Goal: Answer question/provide support

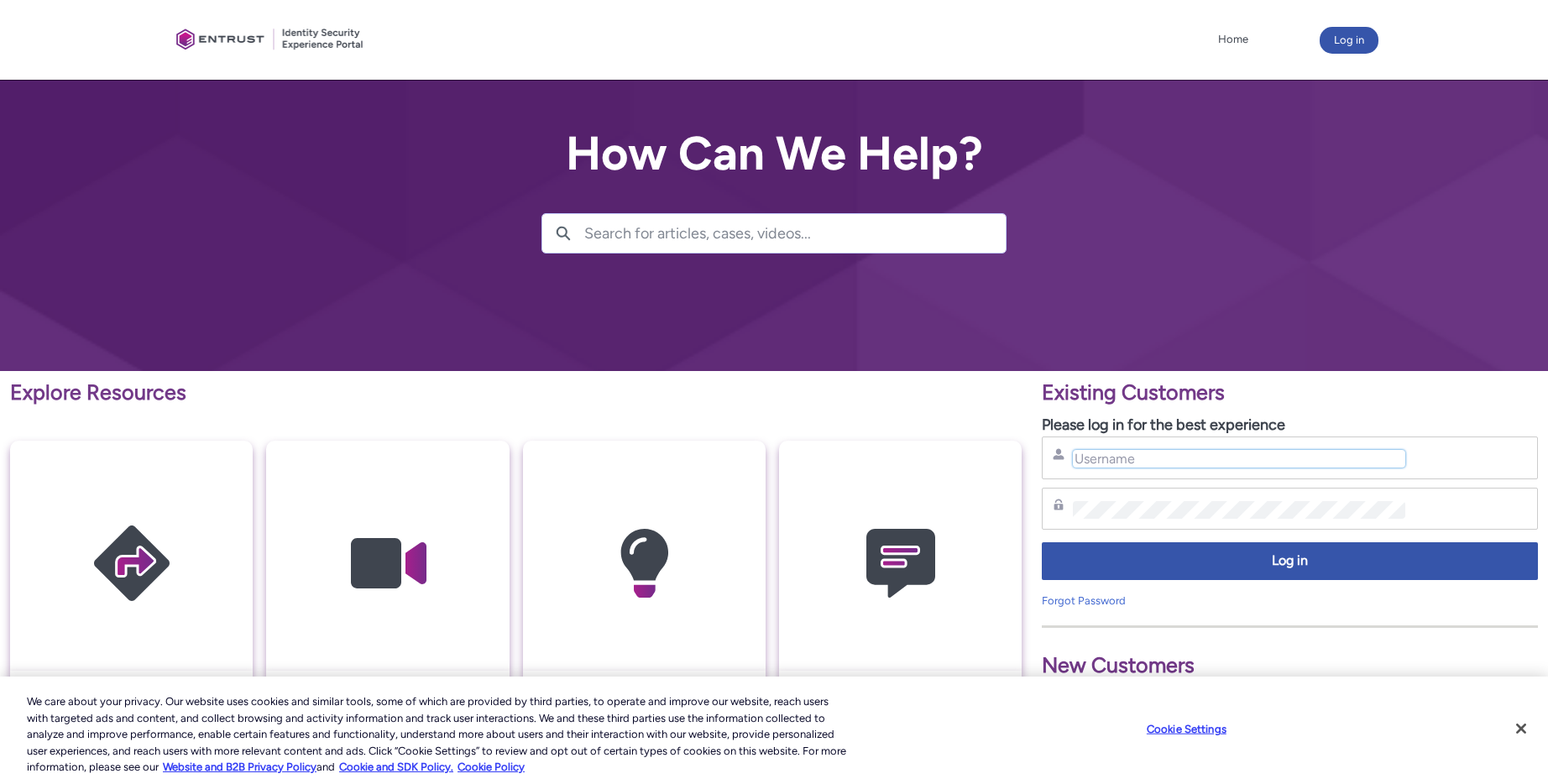
click at [1112, 463] on input "Username" at bounding box center [1238, 459] width 332 height 17
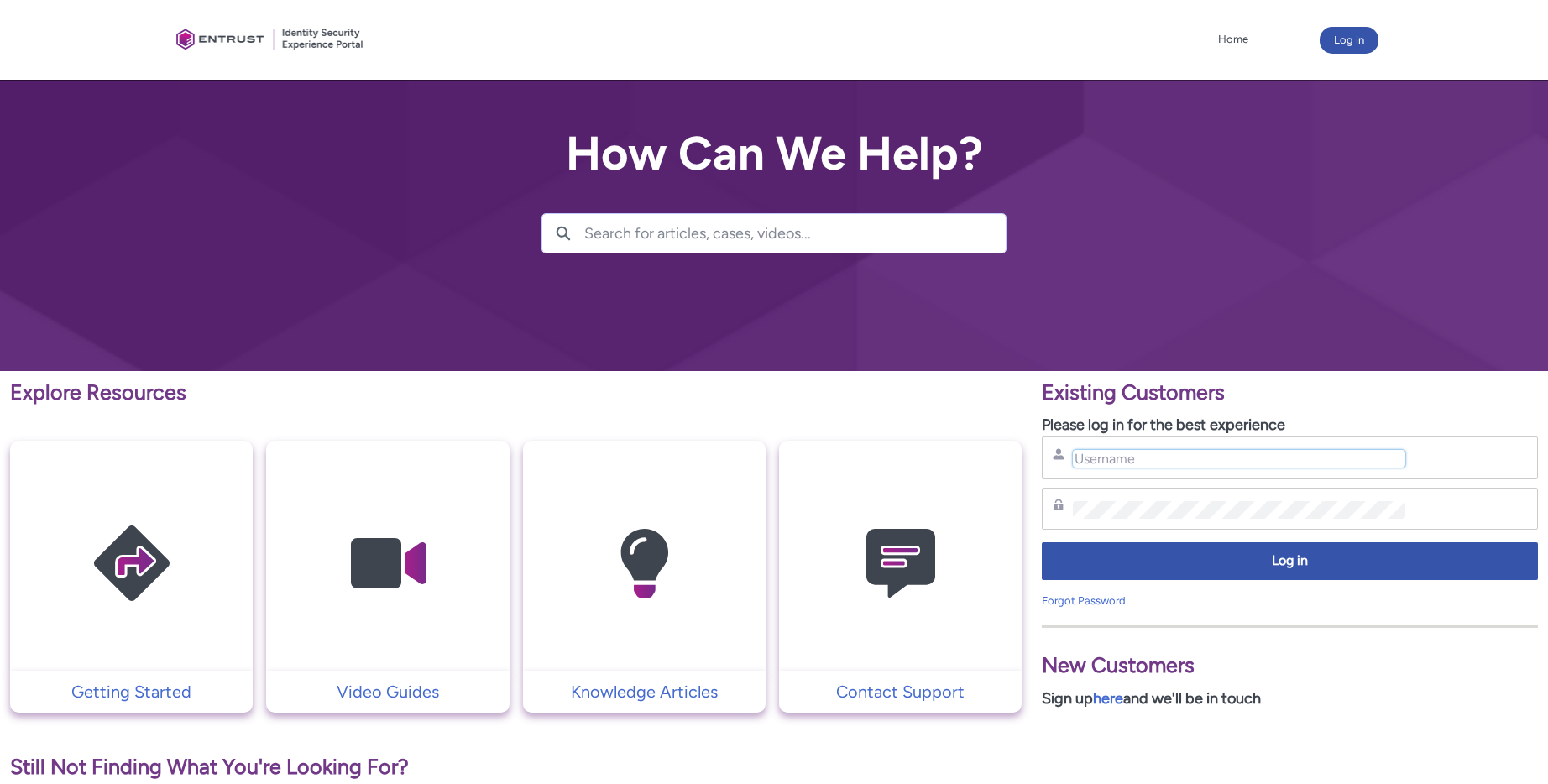
click at [1170, 459] on input "Username" at bounding box center [1238, 459] width 332 height 17
type input "[EMAIL_ADDRESS][DOMAIN_NAME]"
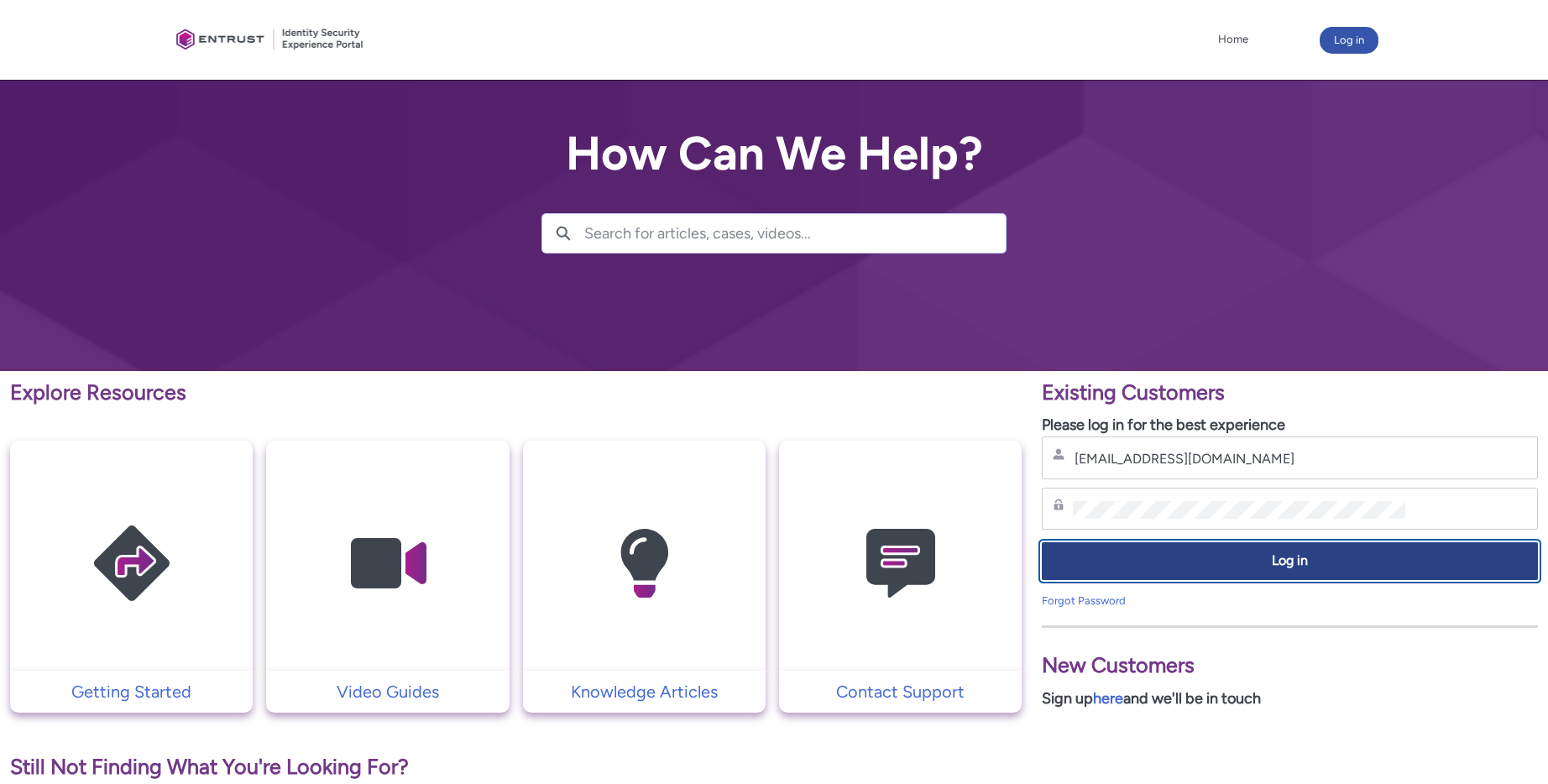
click at [1258, 556] on span "Log in" at bounding box center [1290, 561] width 474 height 19
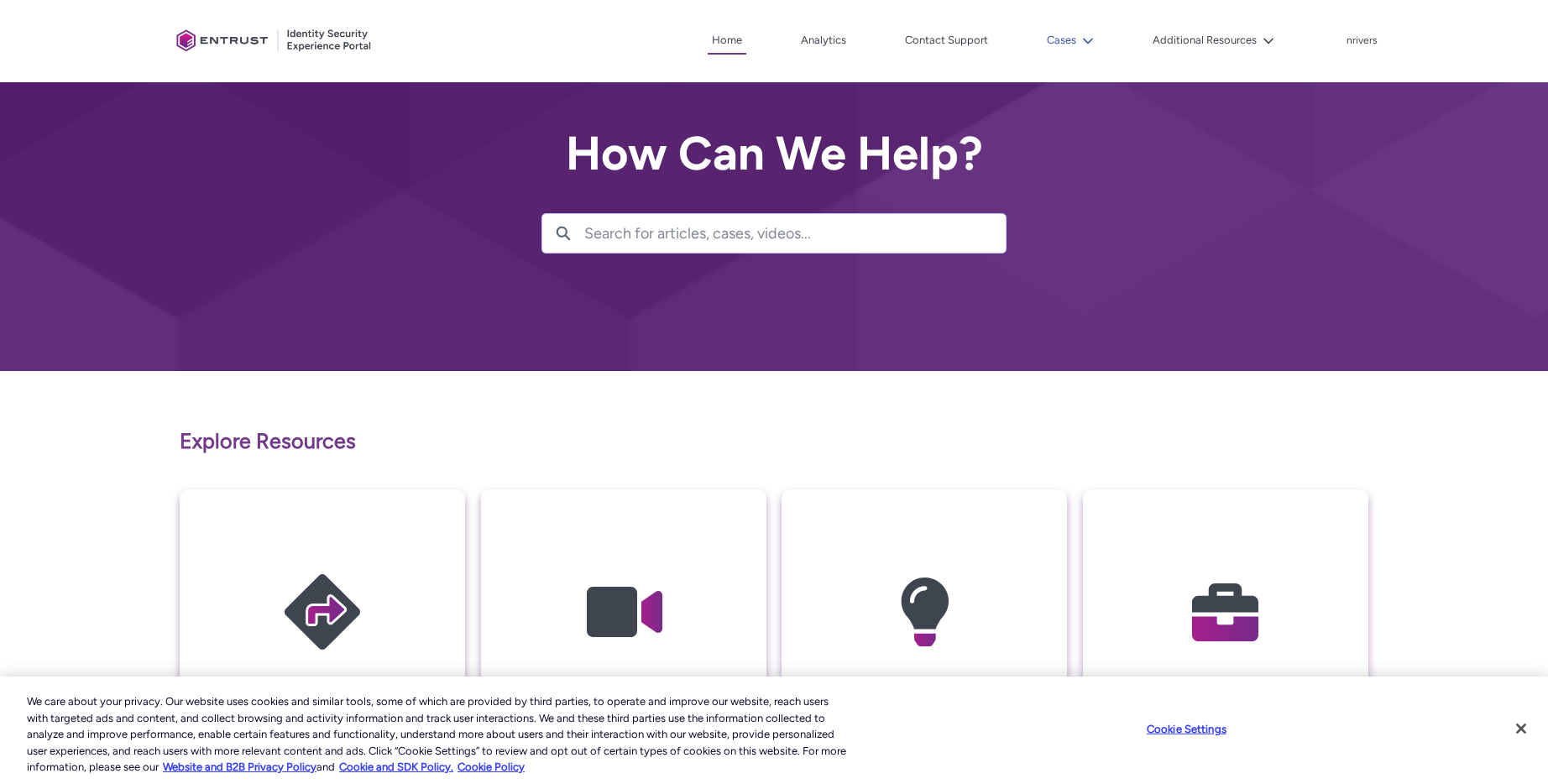
click at [1090, 35] on icon at bounding box center [1088, 42] width 12 height 12
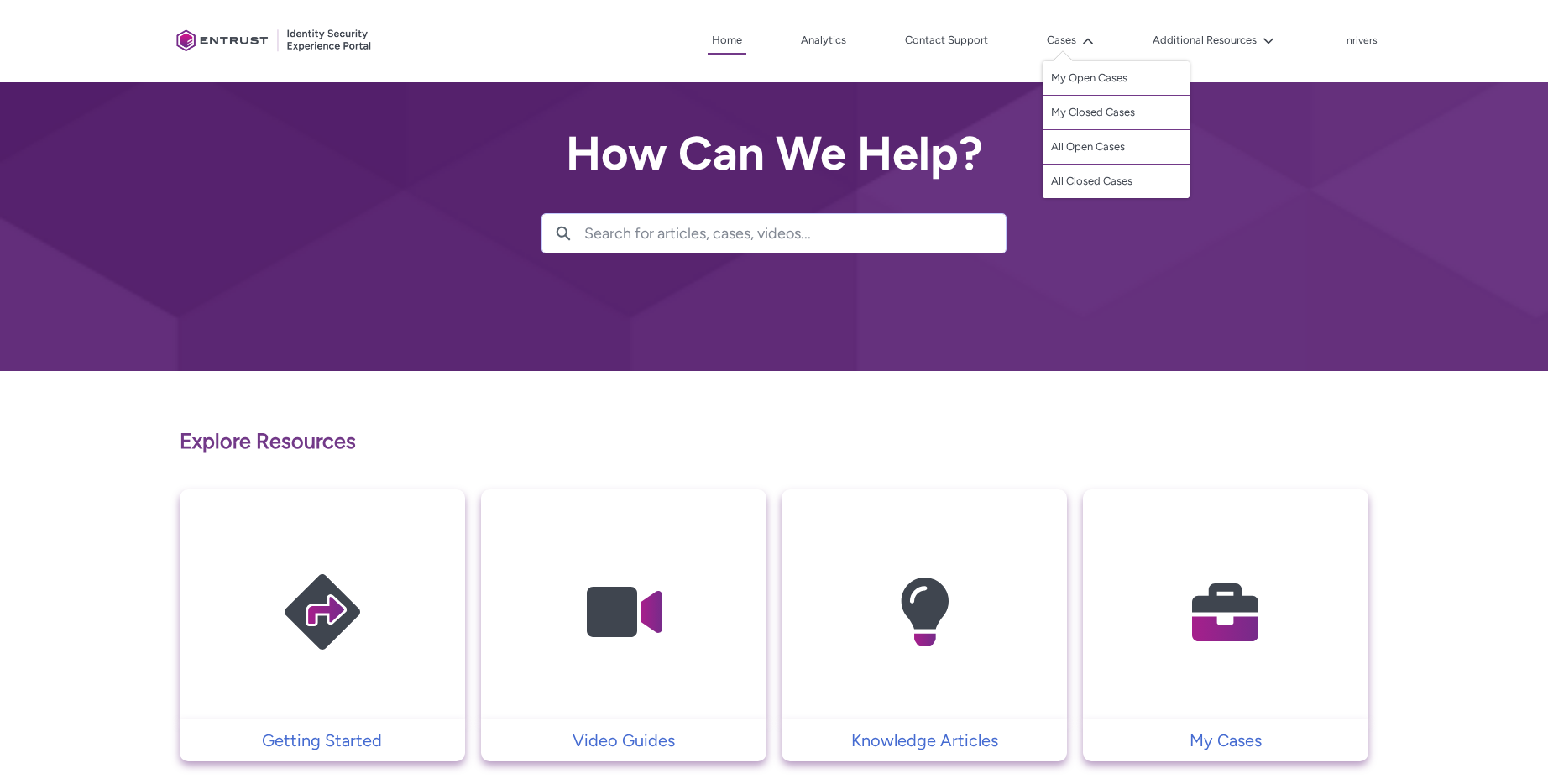
drag, startPoint x: 1085, startPoint y: 85, endPoint x: 1107, endPoint y: 80, distance: 22.6
click at [1084, 85] on link "My Open Cases" at bounding box center [1117, 79] width 147 height 35
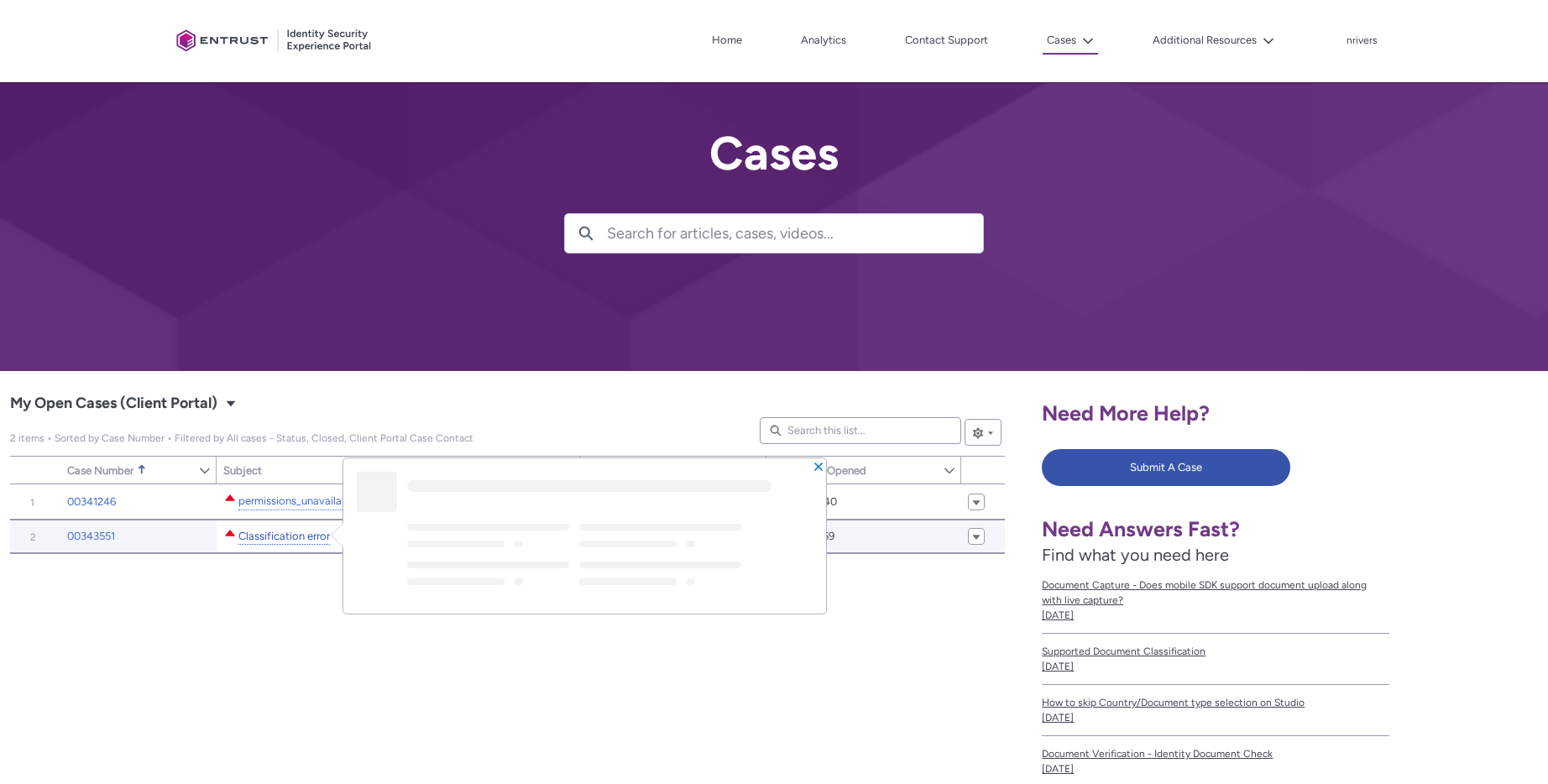
click at [281, 535] on link "Classification error" at bounding box center [284, 537] width 92 height 17
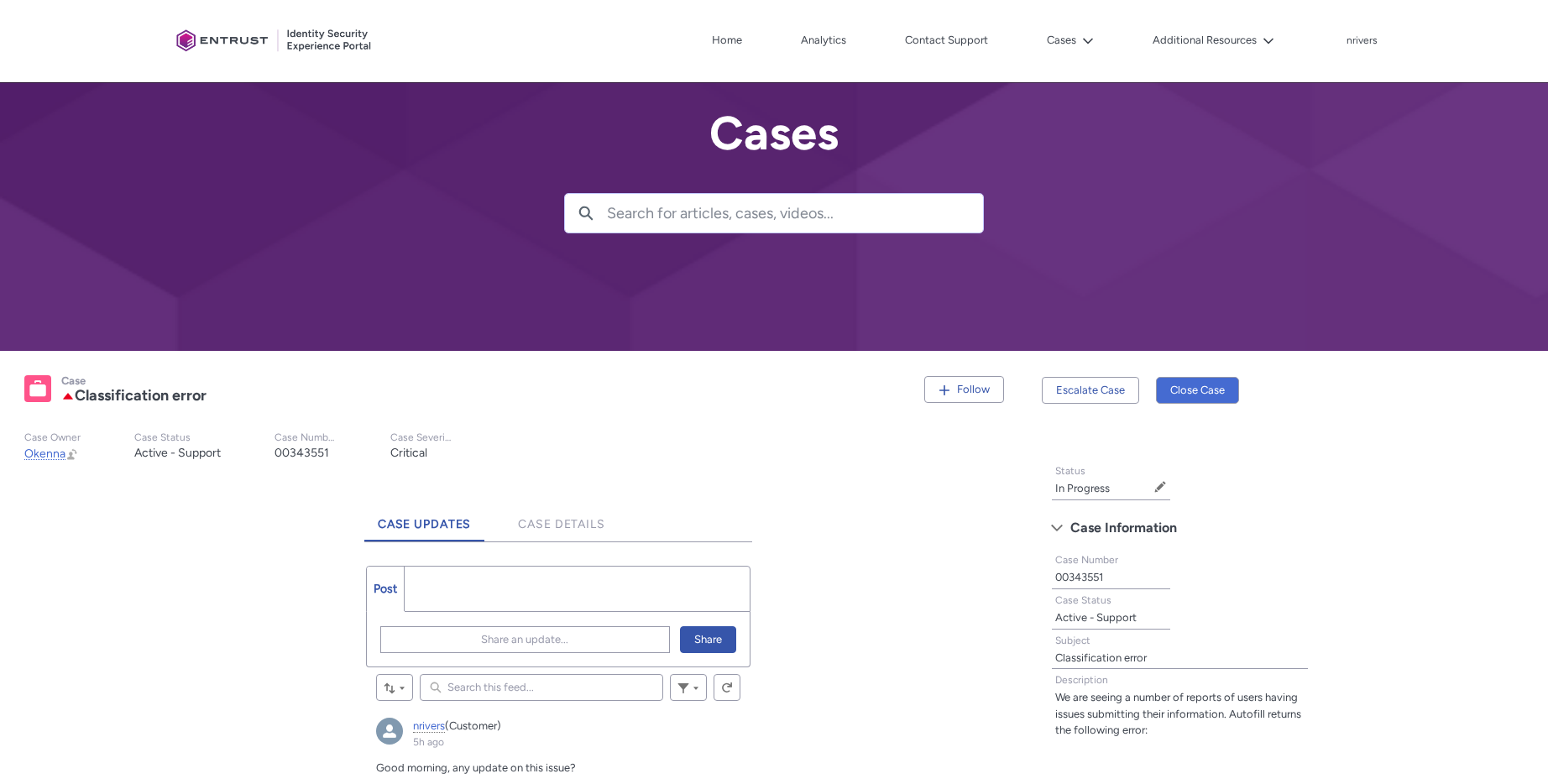
scroll to position [17, 0]
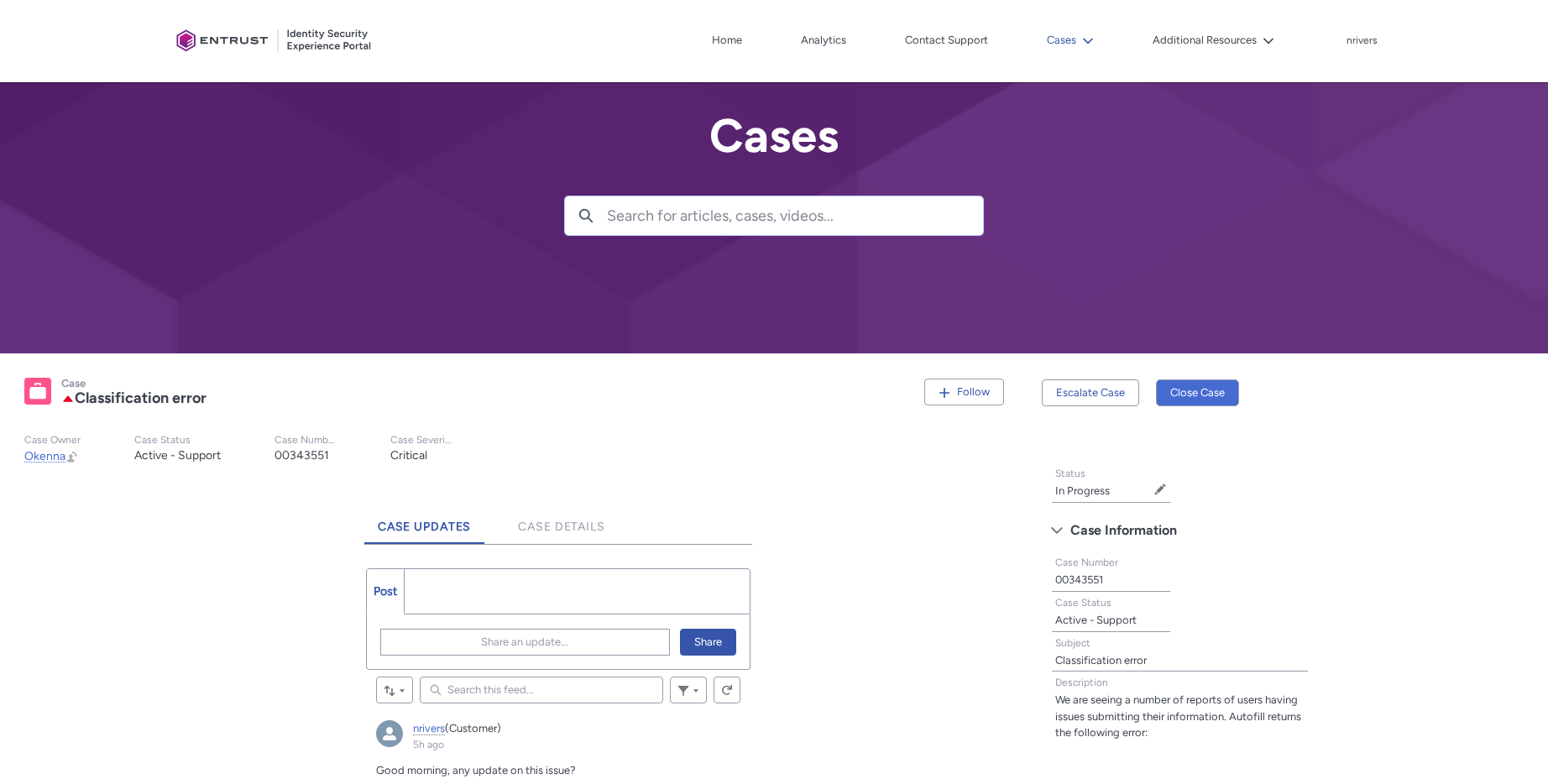
click at [1070, 39] on button "Cases" at bounding box center [1071, 40] width 55 height 25
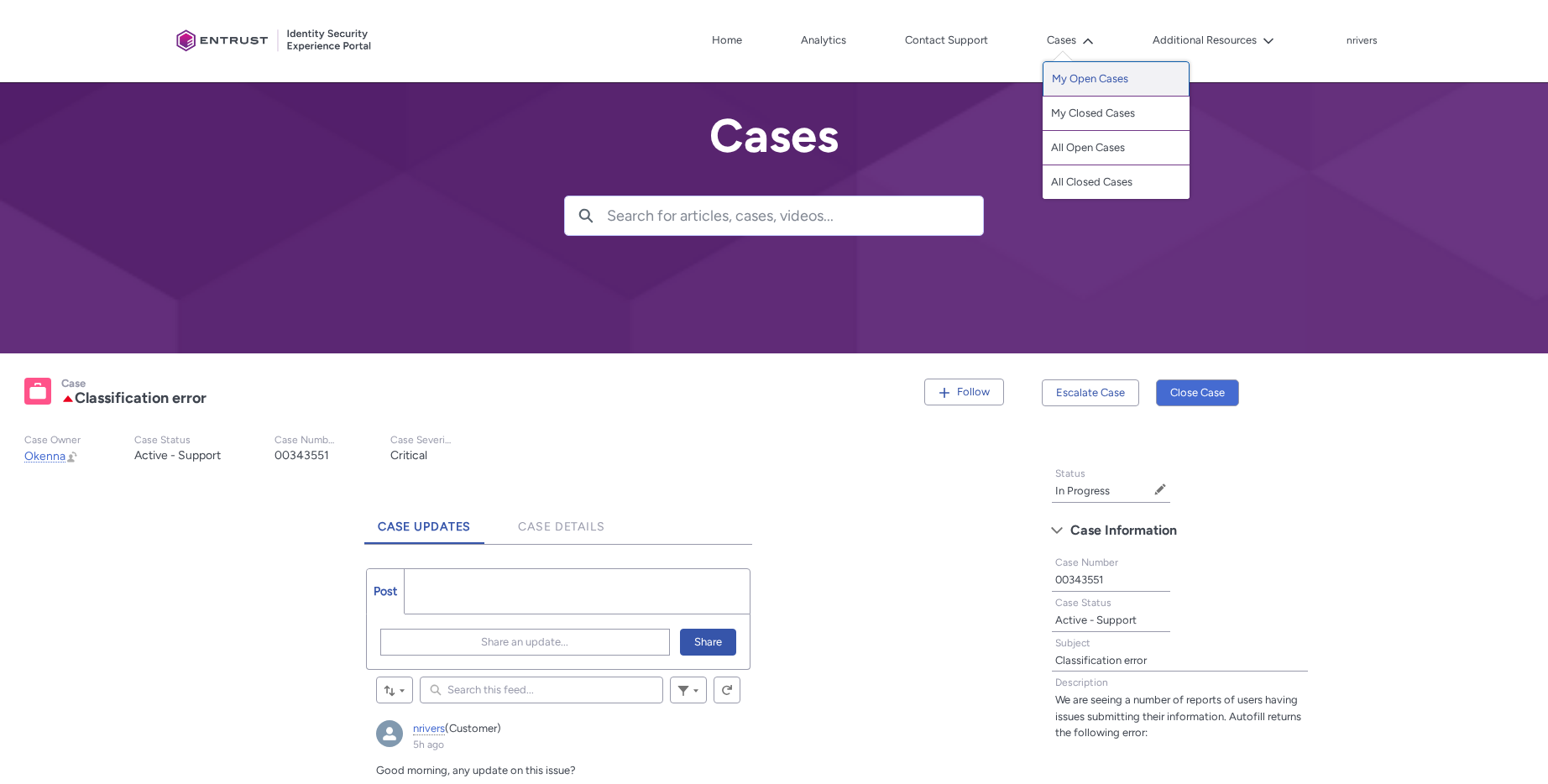
click at [1092, 77] on link "My Open Cases" at bounding box center [1117, 79] width 147 height 35
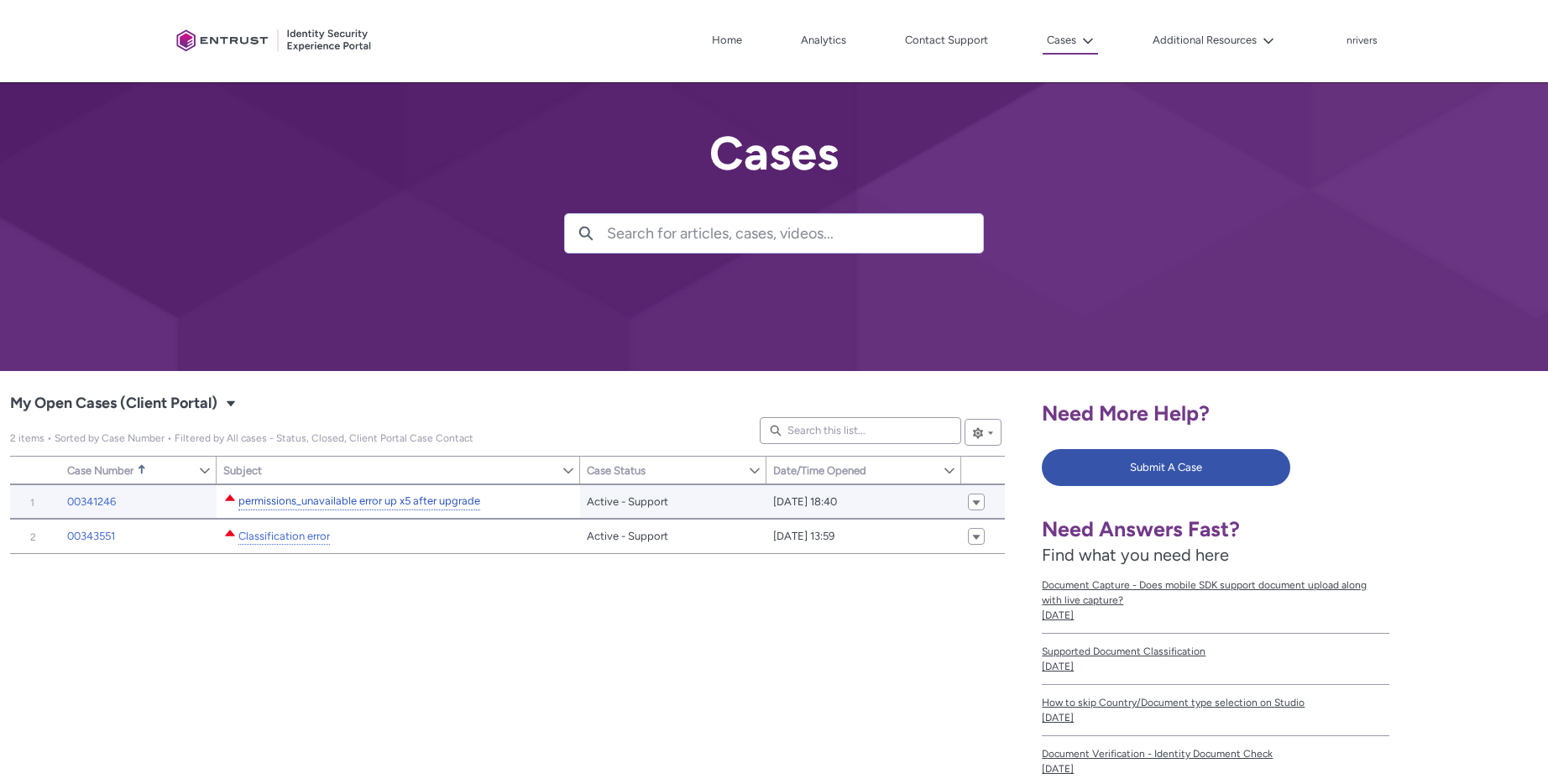
click at [315, 497] on link "permissions_unavailable error up x5 after upgrade" at bounding box center [358, 501] width 242 height 17
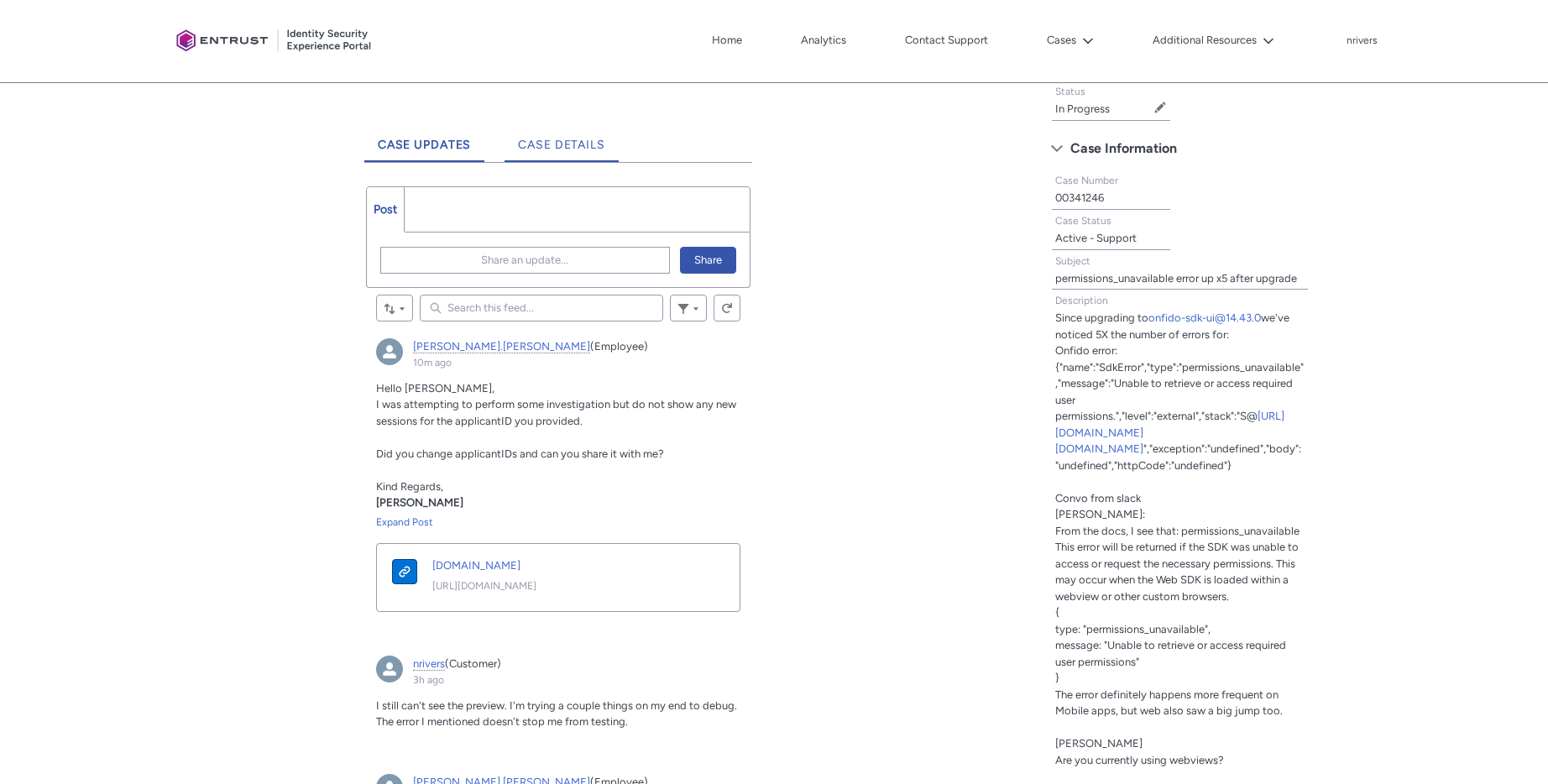
scroll to position [469, 0]
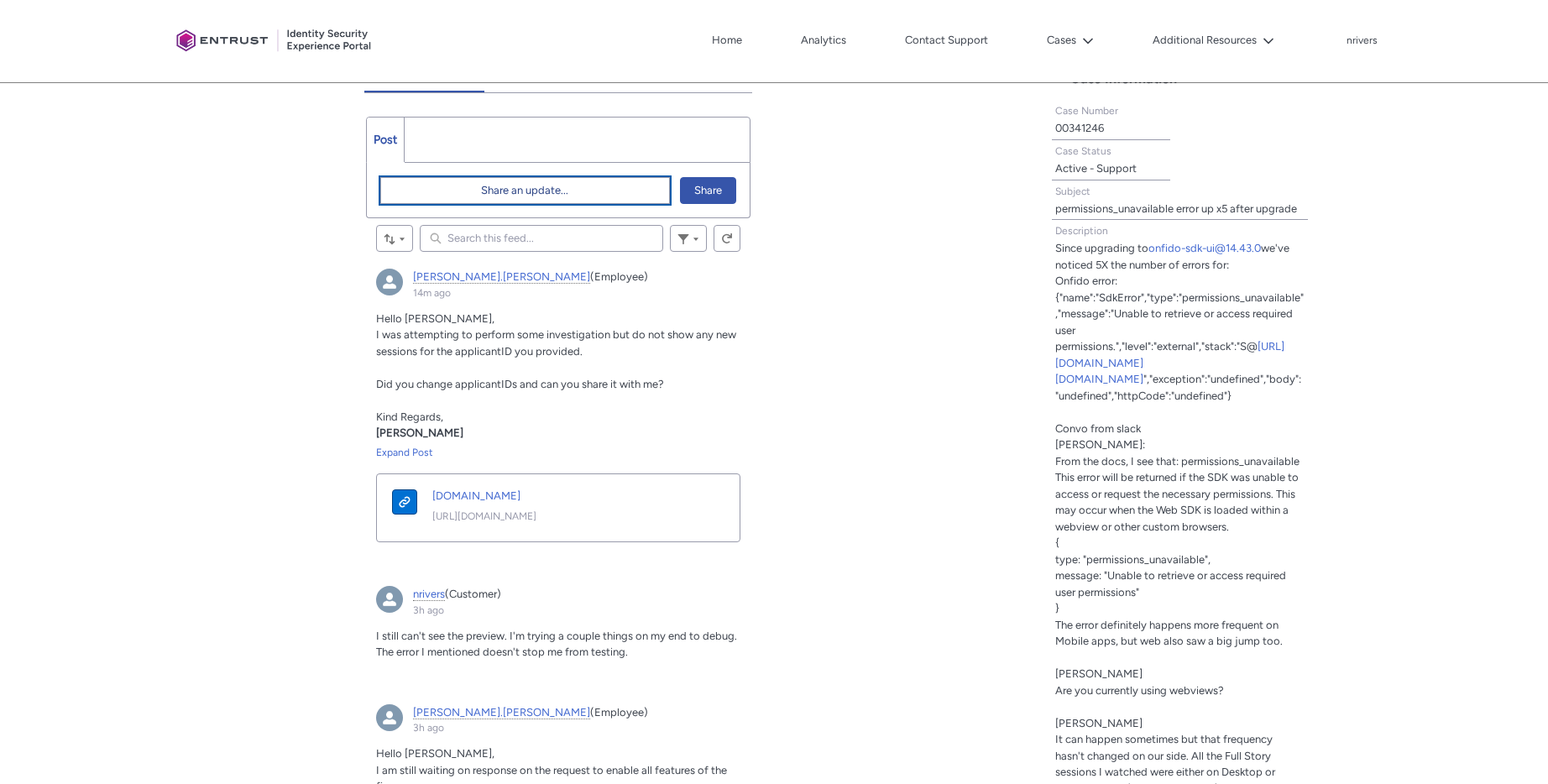
click at [450, 202] on button "Share an update..." at bounding box center [525, 190] width 290 height 27
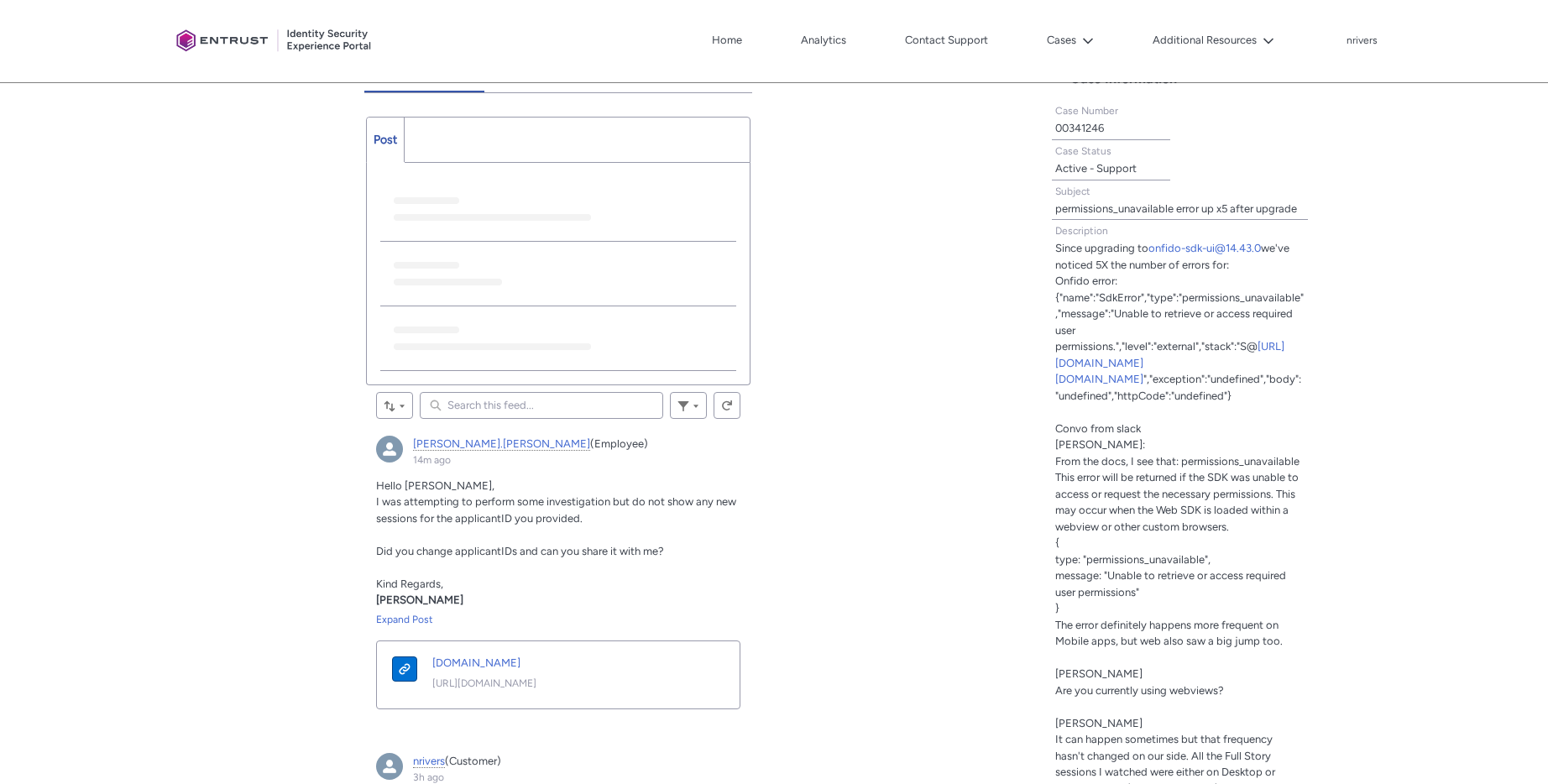
scroll to position [0, 0]
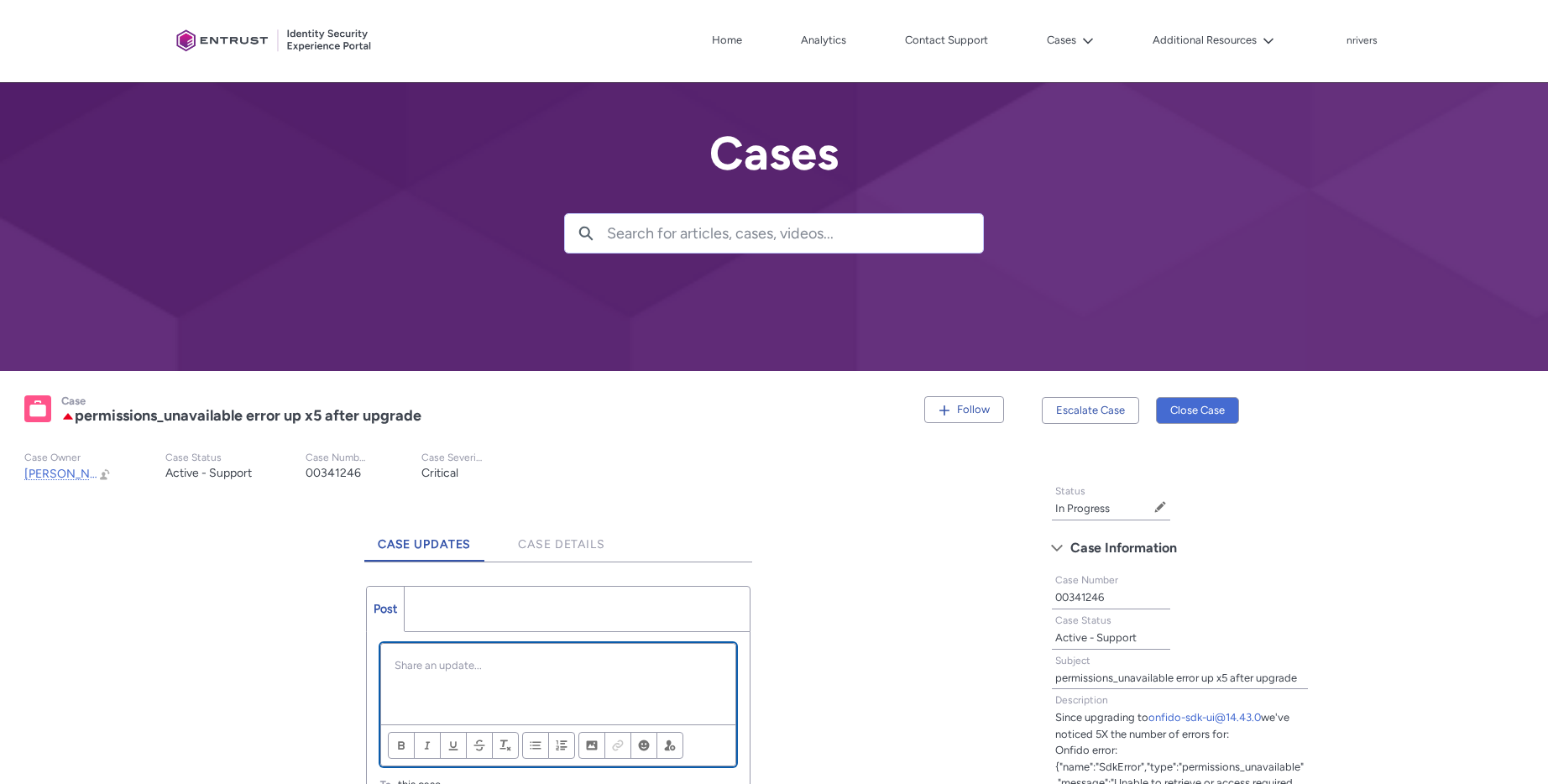
click at [484, 676] on div "Chatter Publisher" at bounding box center [558, 684] width 354 height 80
paste div "Chatter Publisher"
click at [477, 678] on p "This is the one I've been testing with: `a6c86050-fa60-4154-889c-bb2946ff285f` …" at bounding box center [558, 673] width 327 height 33
click at [474, 683] on p "This is the one I've been testing with: `a6c86050-fa60-4154-889c-bb2946ff285f` …" at bounding box center [558, 673] width 327 height 33
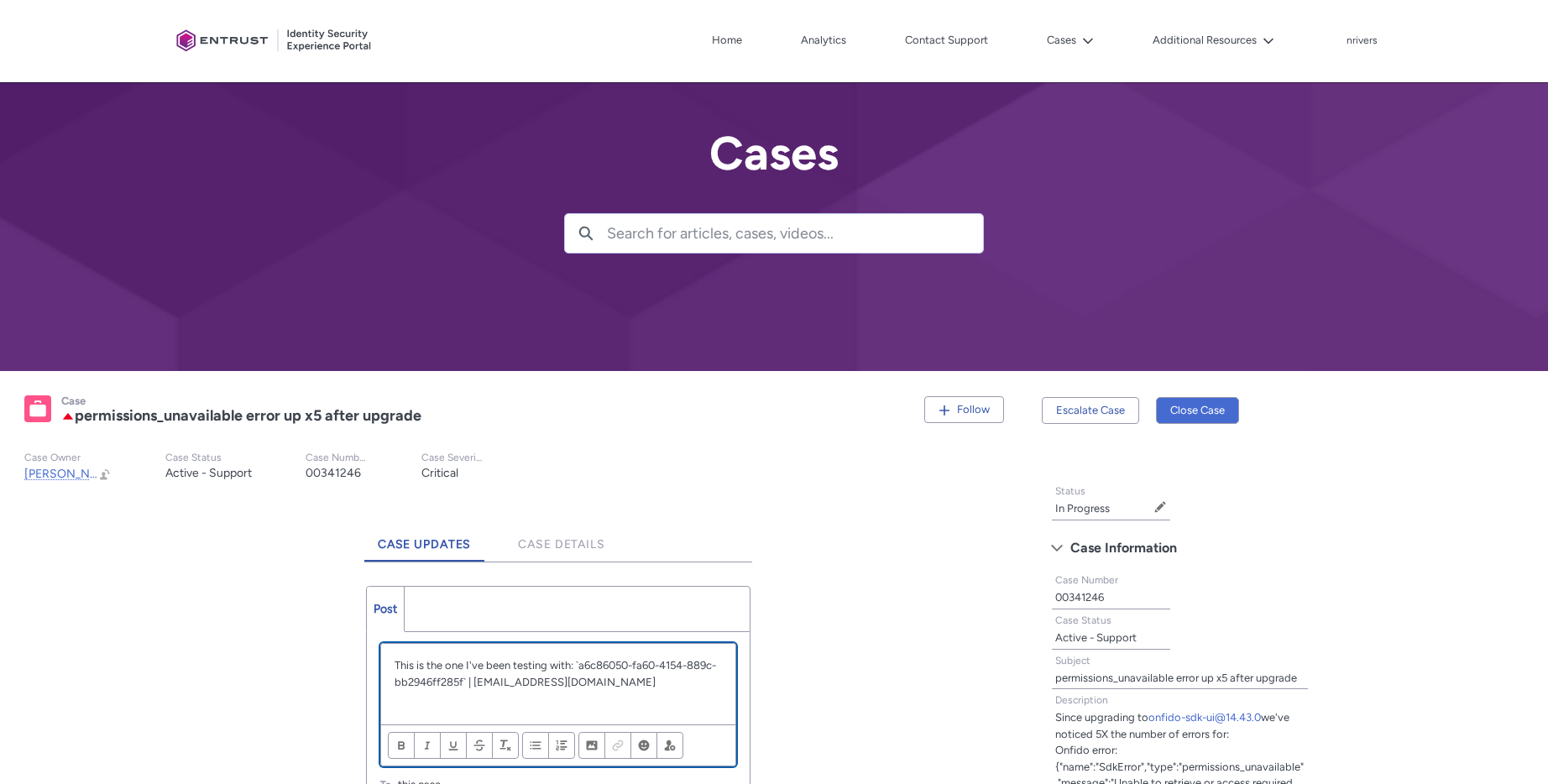
click at [602, 686] on p "This is the one I've been testing with: `a6c86050-fa60-4154-889c-bb2946ff285f` …" at bounding box center [558, 673] width 327 height 33
click at [564, 669] on p "This is the one I've been testing with: `a6c86050-fa60-4154-889c-bb2946ff285f` …" at bounding box center [558, 673] width 327 height 33
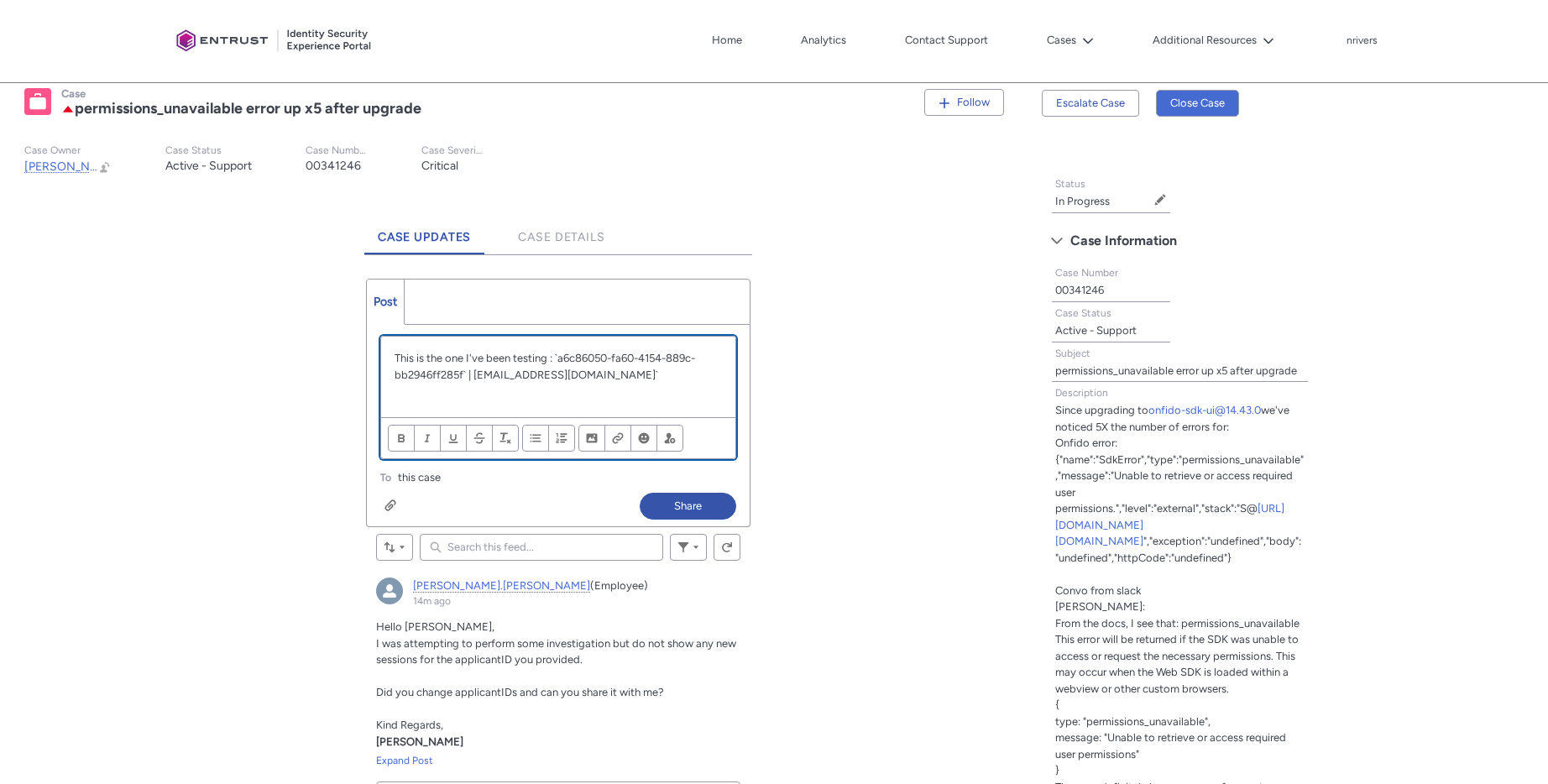
scroll to position [323, 0]
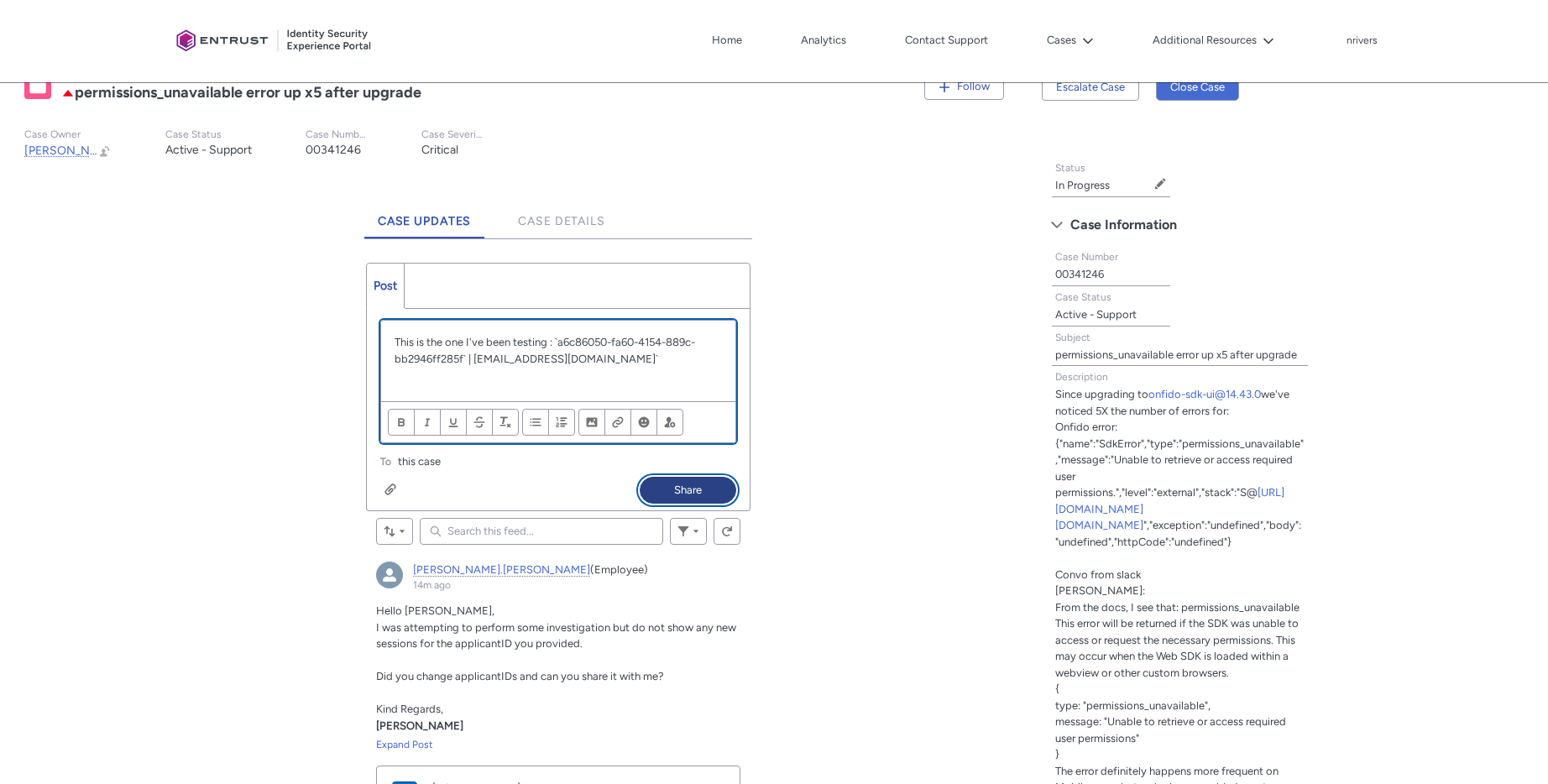
click at [668, 482] on button "Share" at bounding box center [688, 490] width 97 height 27
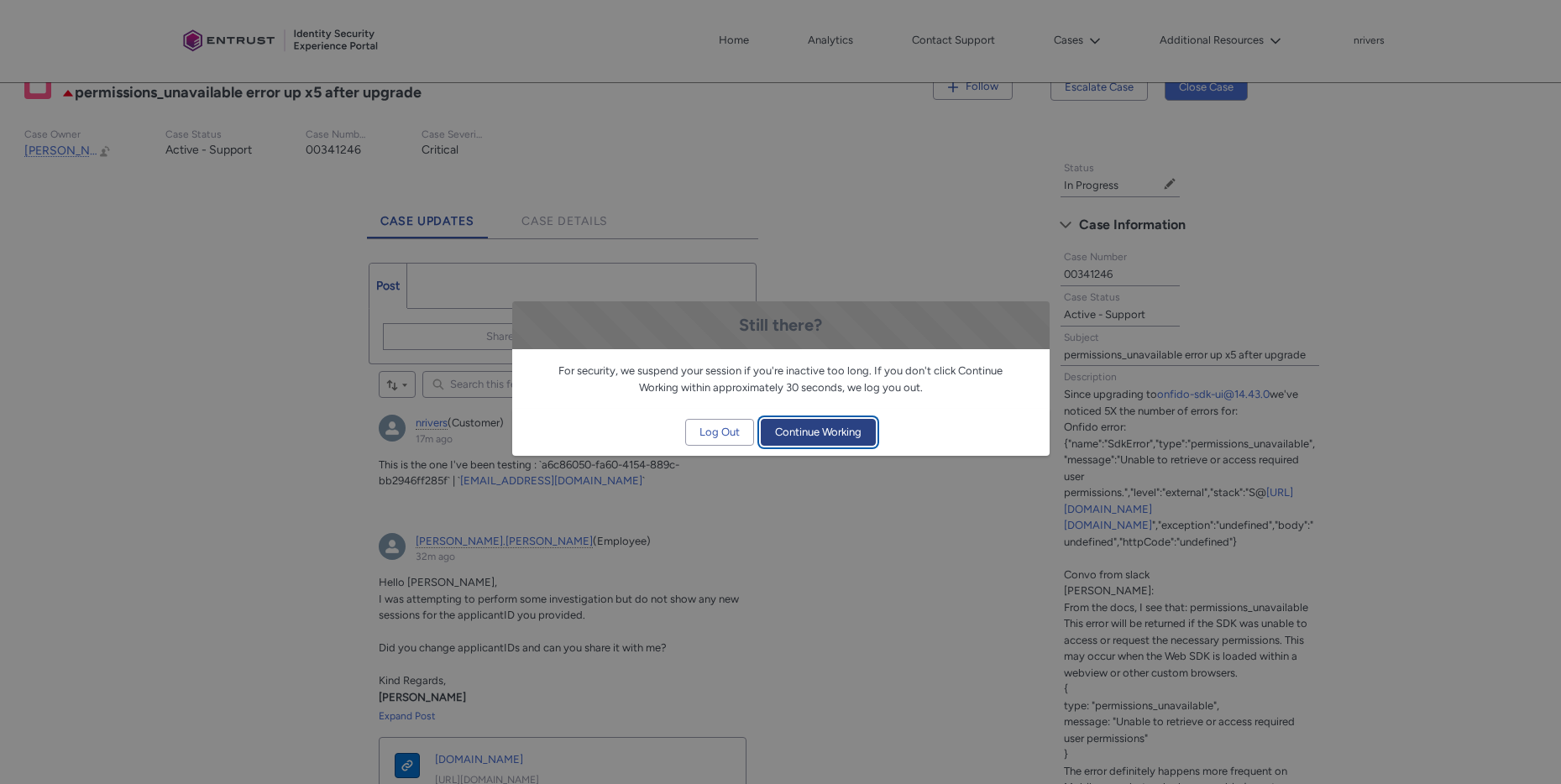
click at [842, 435] on span "Continue Working" at bounding box center [818, 432] width 87 height 25
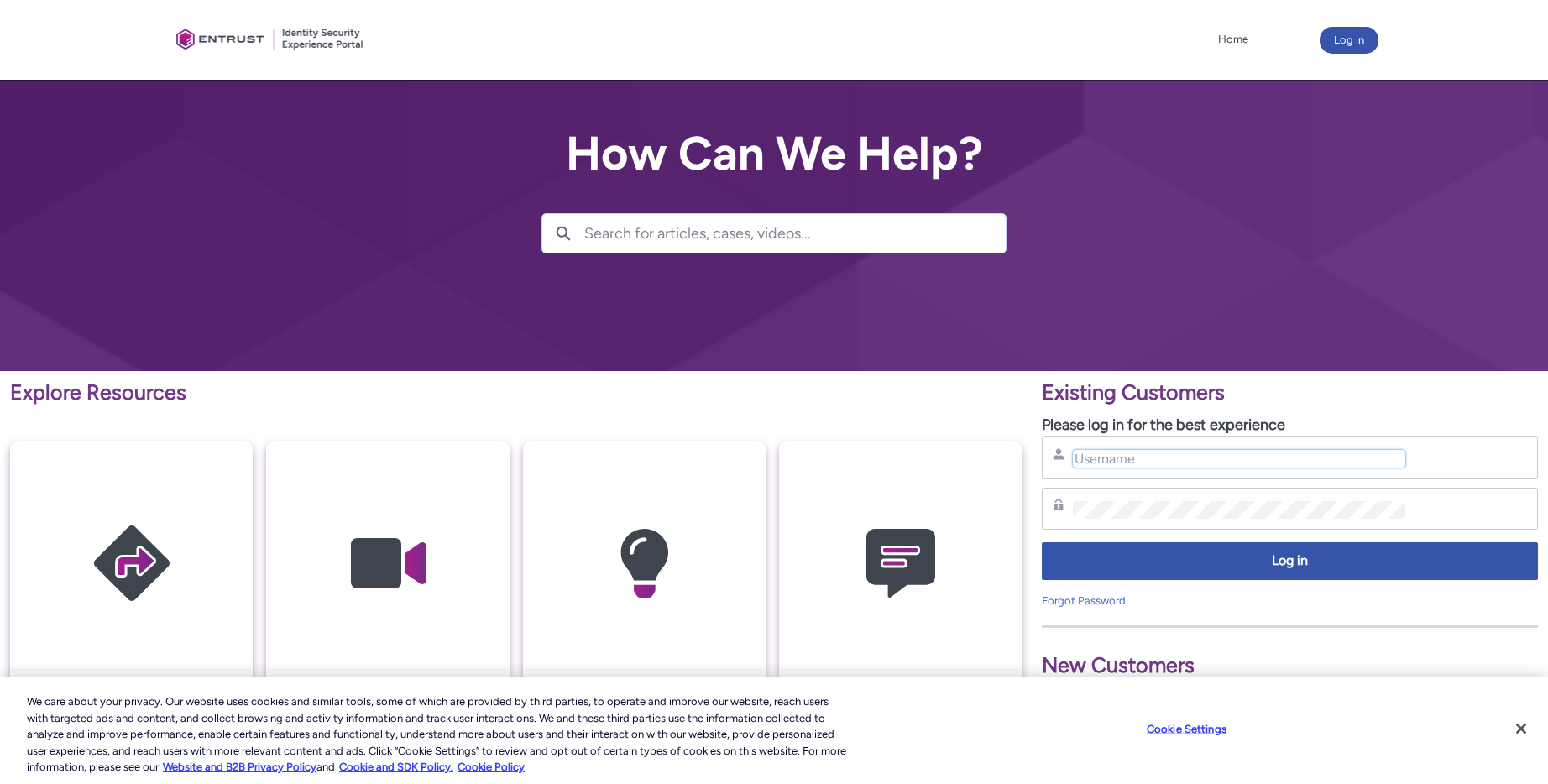
click at [1132, 466] on input "Username" at bounding box center [1238, 459] width 332 height 17
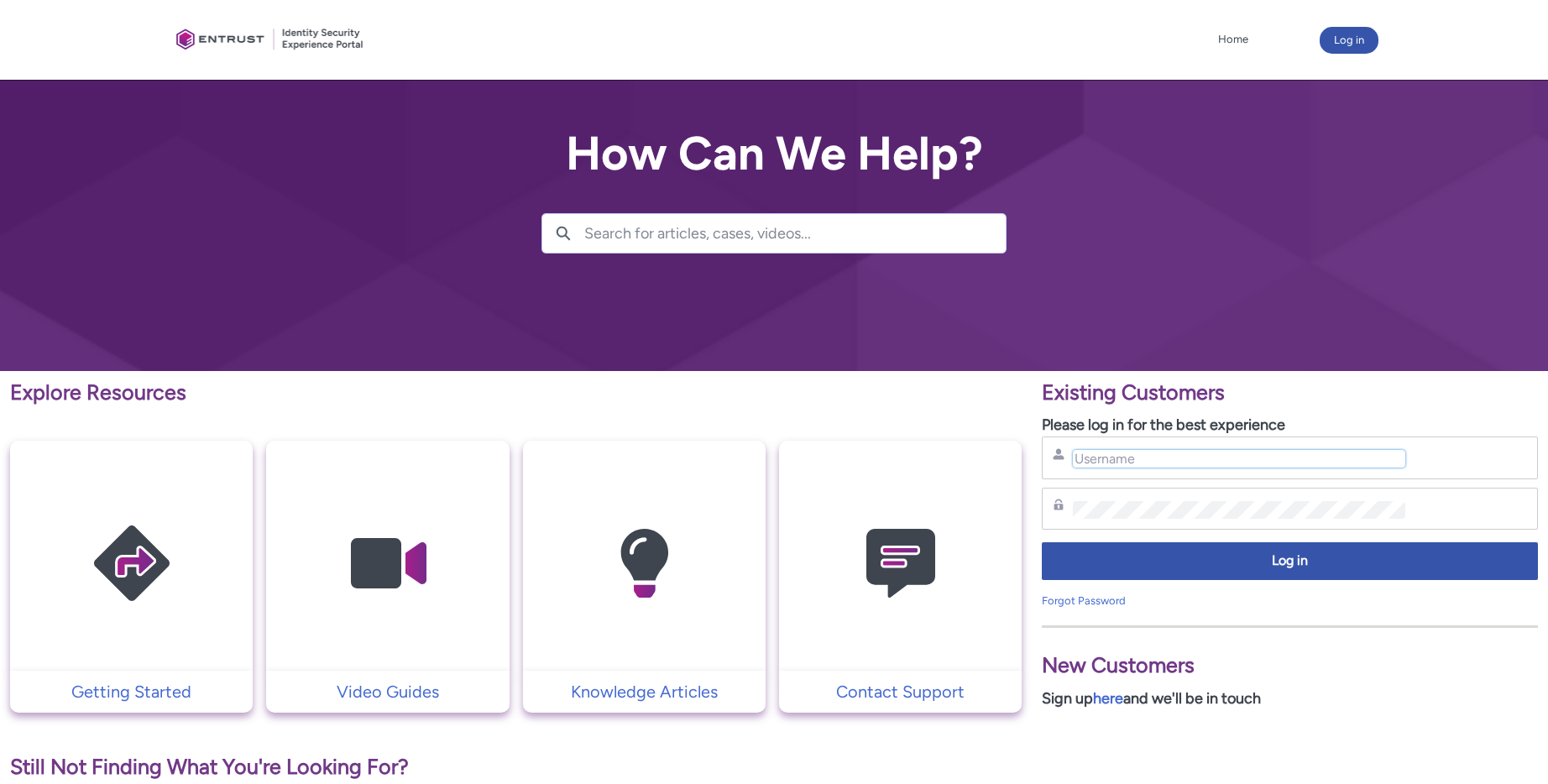
click at [1177, 461] on input "Username" at bounding box center [1238, 459] width 332 height 17
type input "nrivers@zipcar.com"
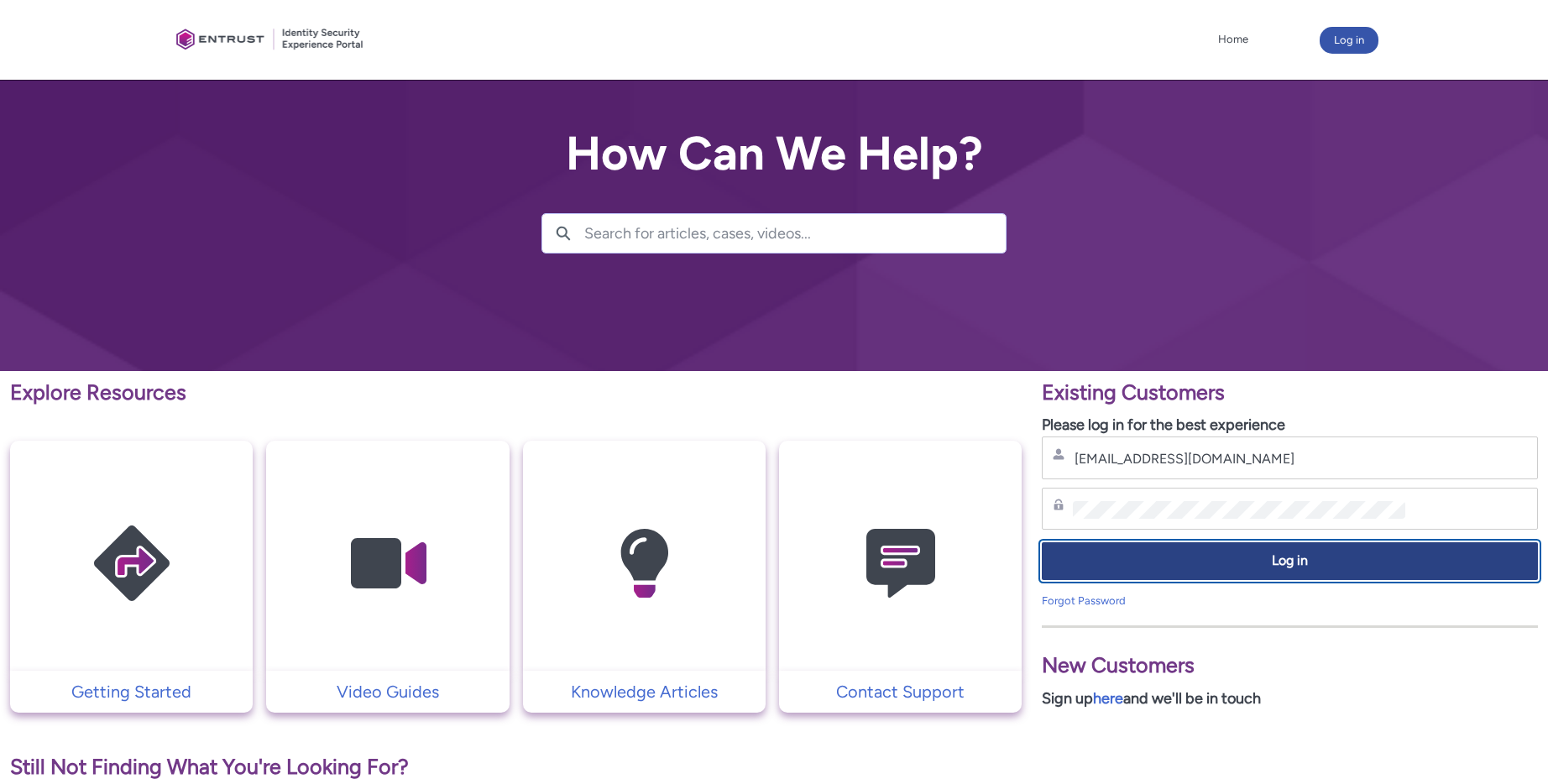
click at [1227, 568] on span "Log in" at bounding box center [1290, 561] width 474 height 19
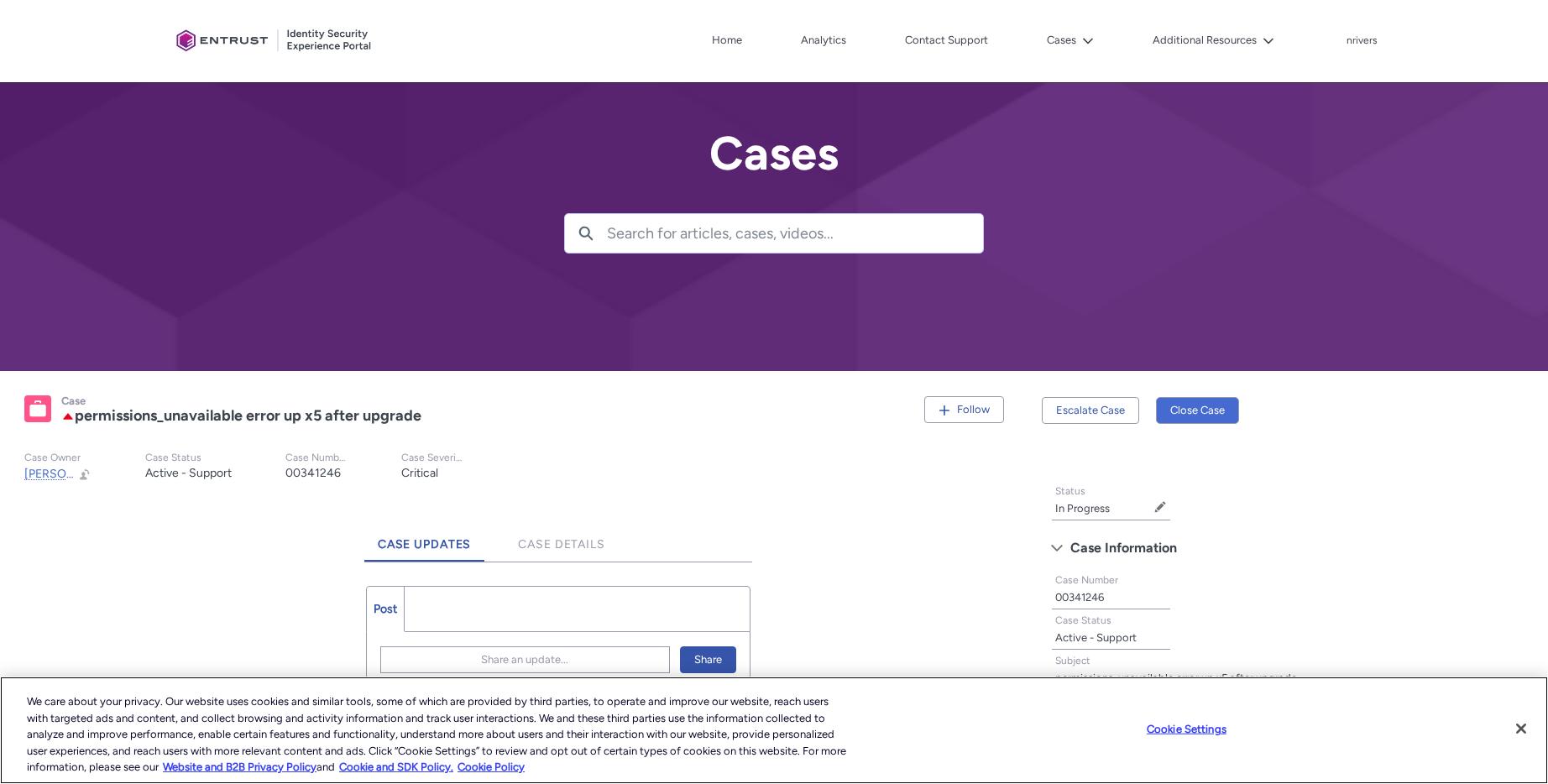
scroll to position [550, 0]
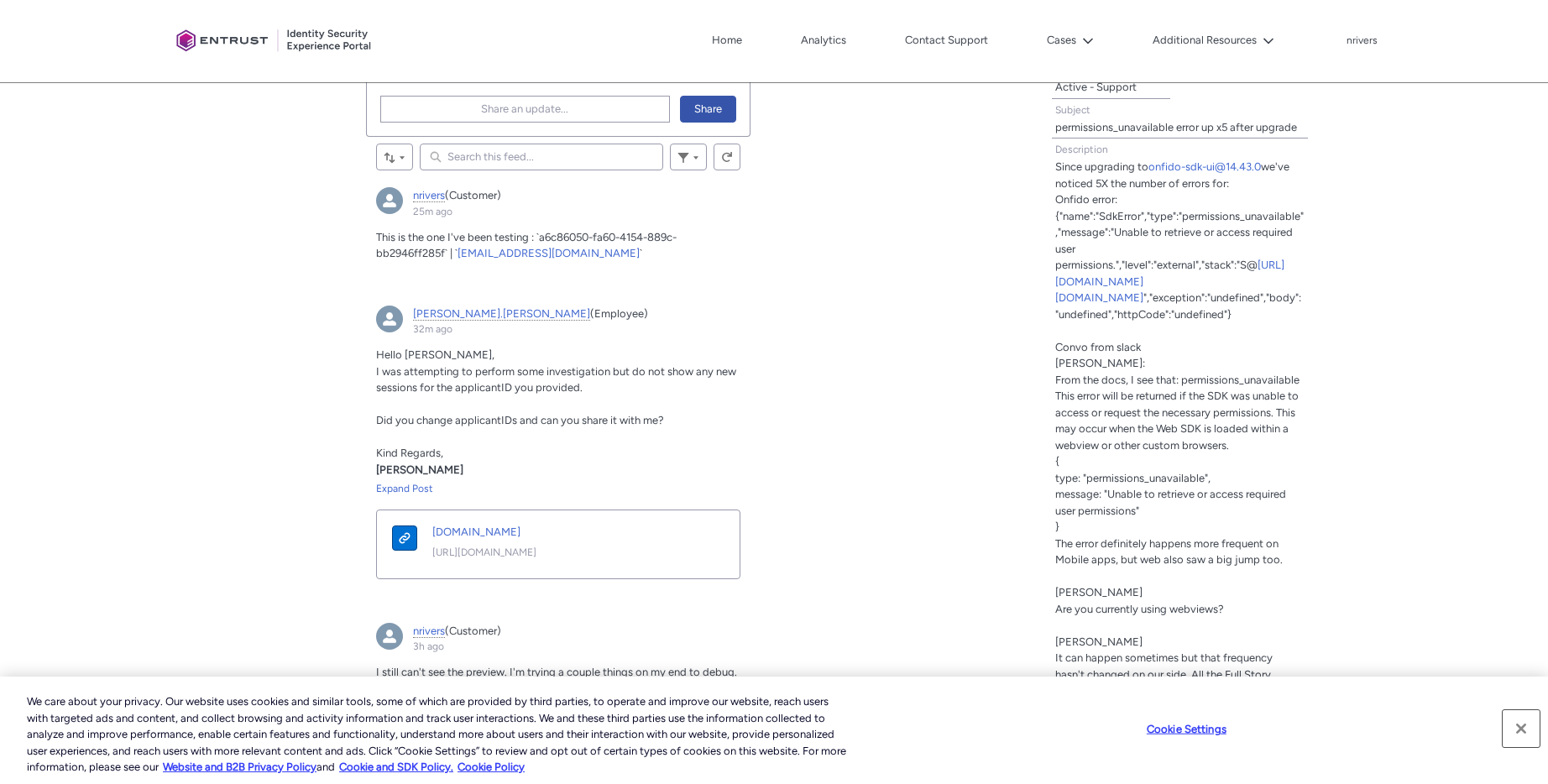
drag, startPoint x: 1528, startPoint y: 730, endPoint x: 1491, endPoint y: 710, distance: 42.1
click at [1526, 730] on button "Close" at bounding box center [1521, 729] width 37 height 37
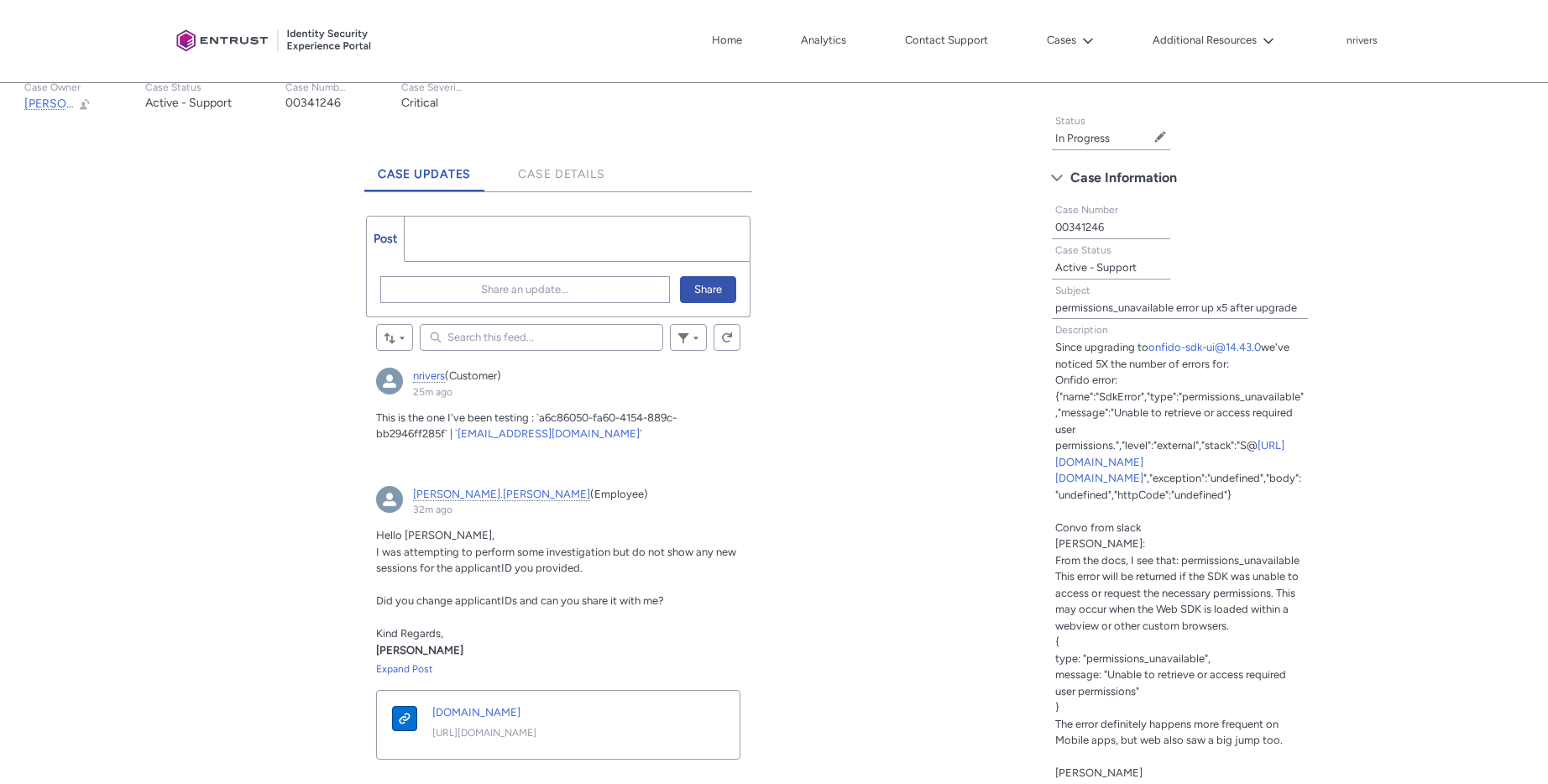
scroll to position [343, 0]
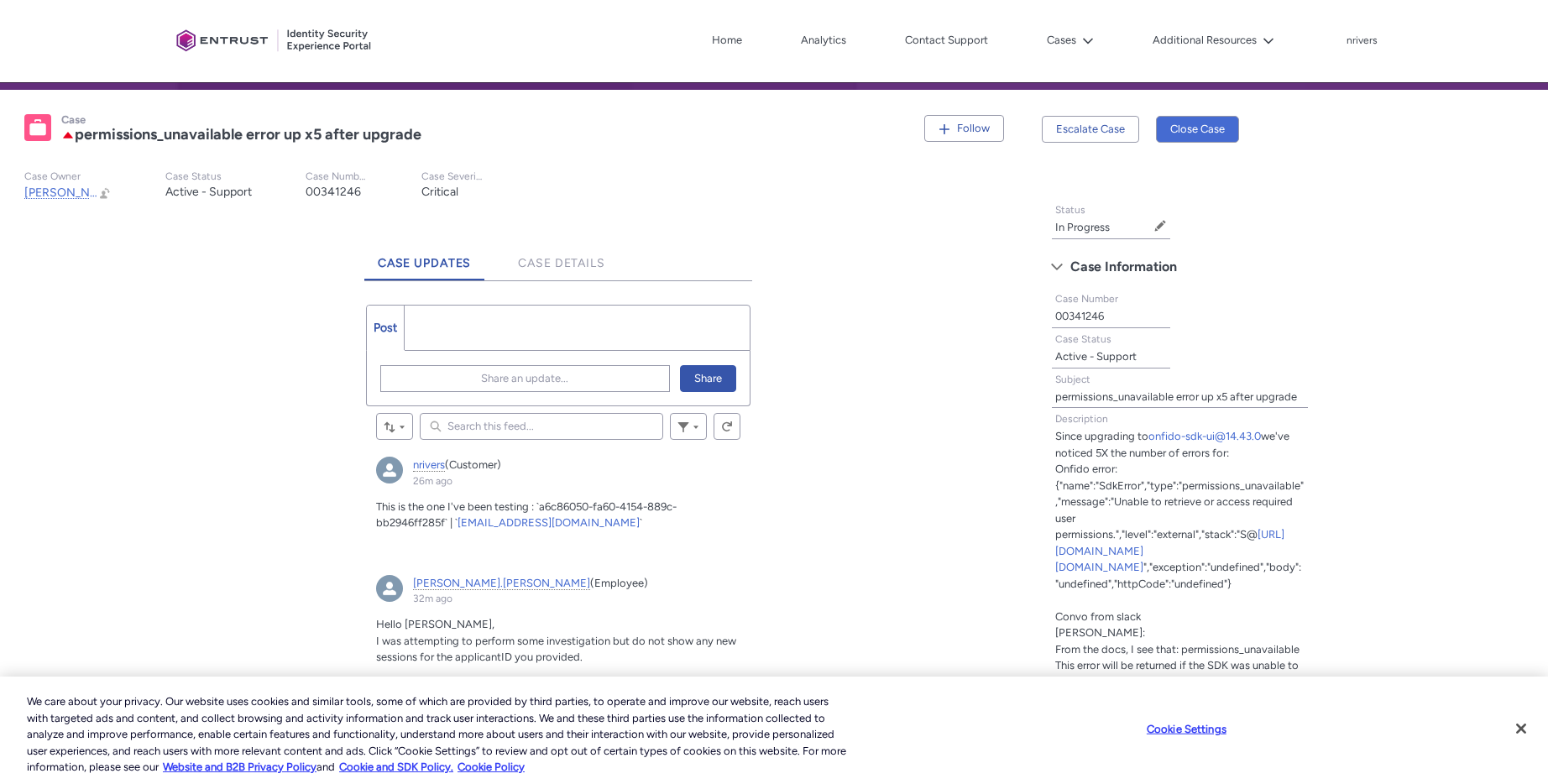
scroll to position [287, 0]
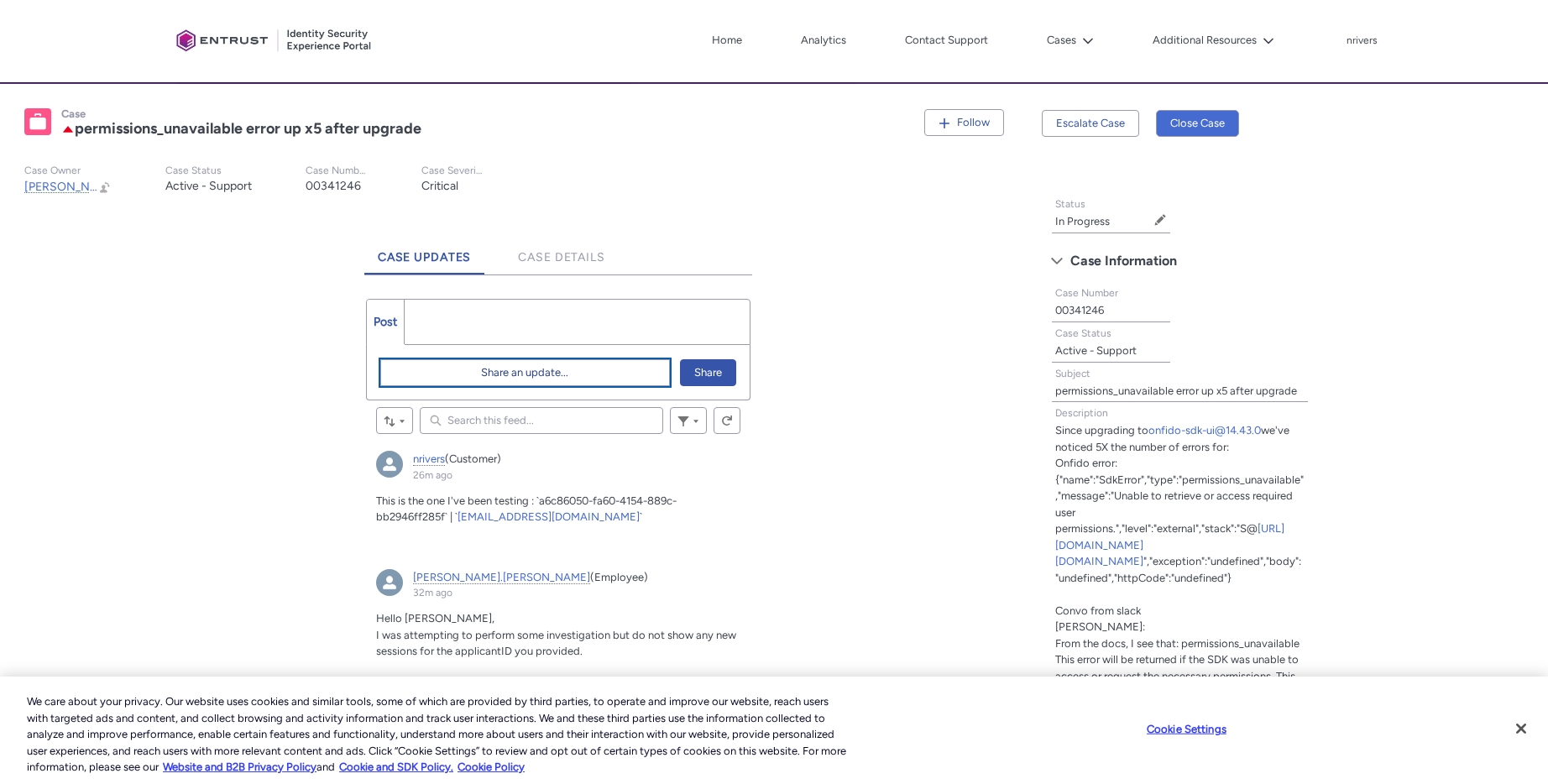
click at [451, 373] on button "Share an update..." at bounding box center [525, 372] width 290 height 27
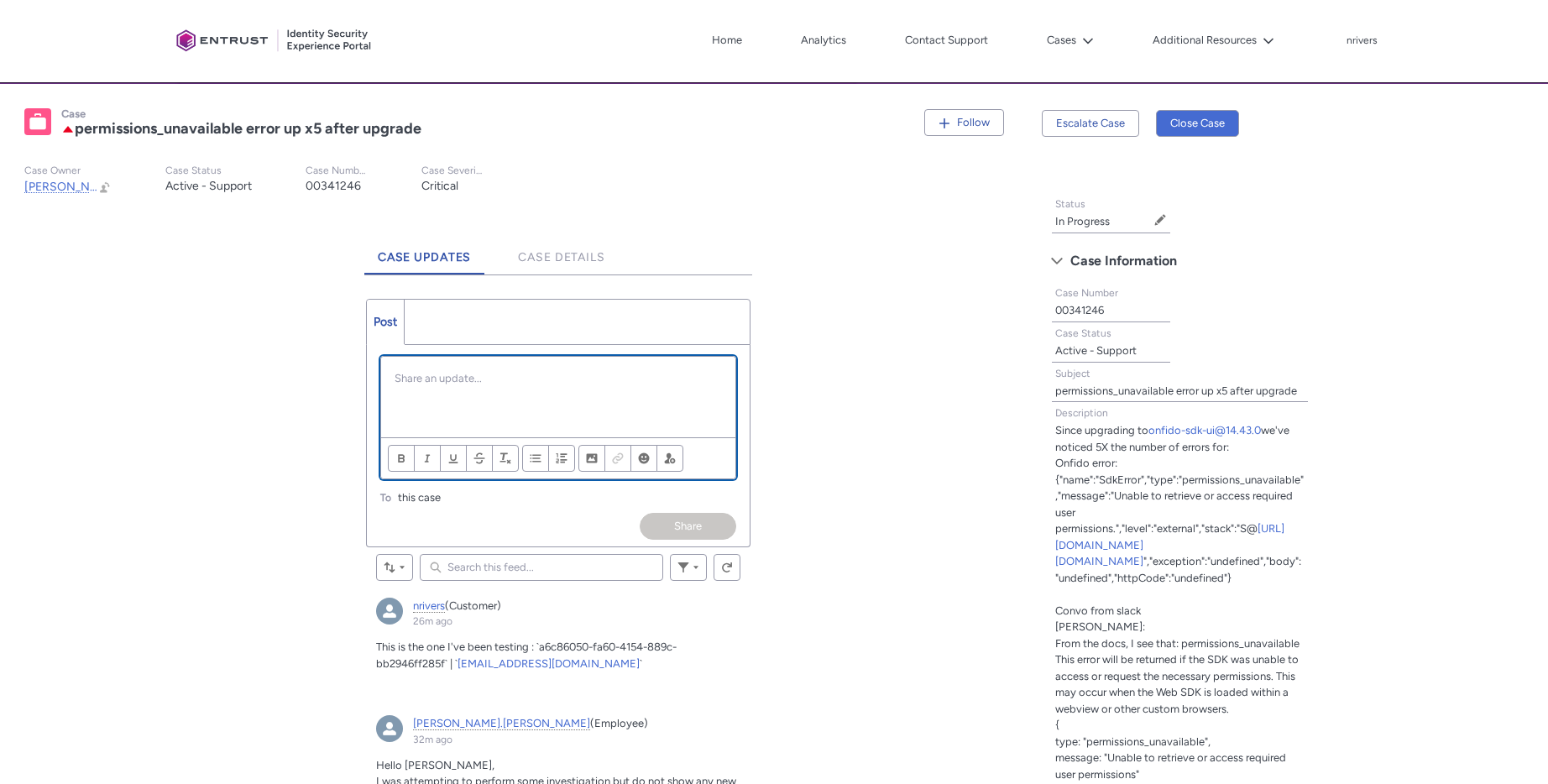
scroll to position [0, 0]
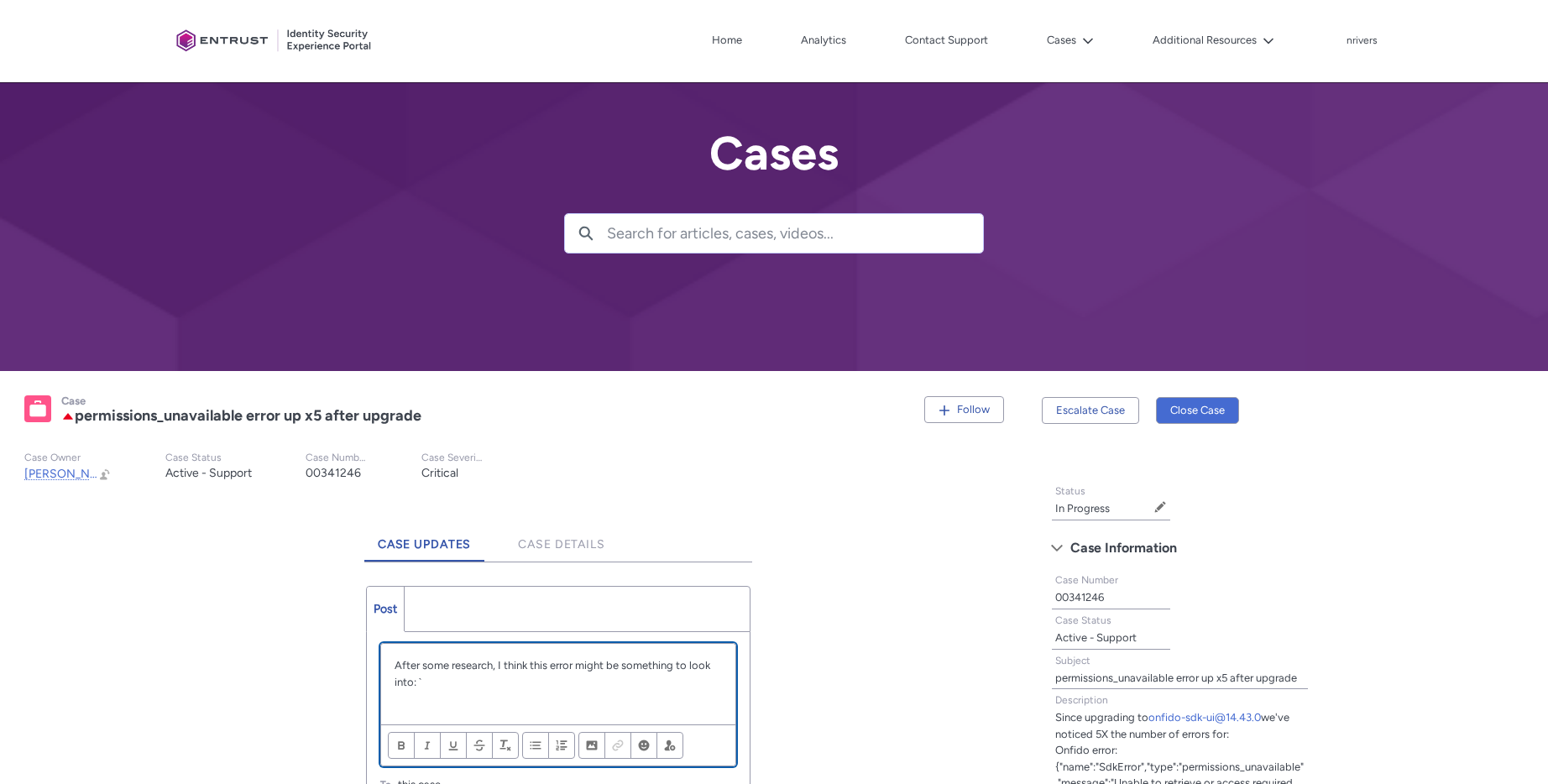
paste div "Chatter Publisher"
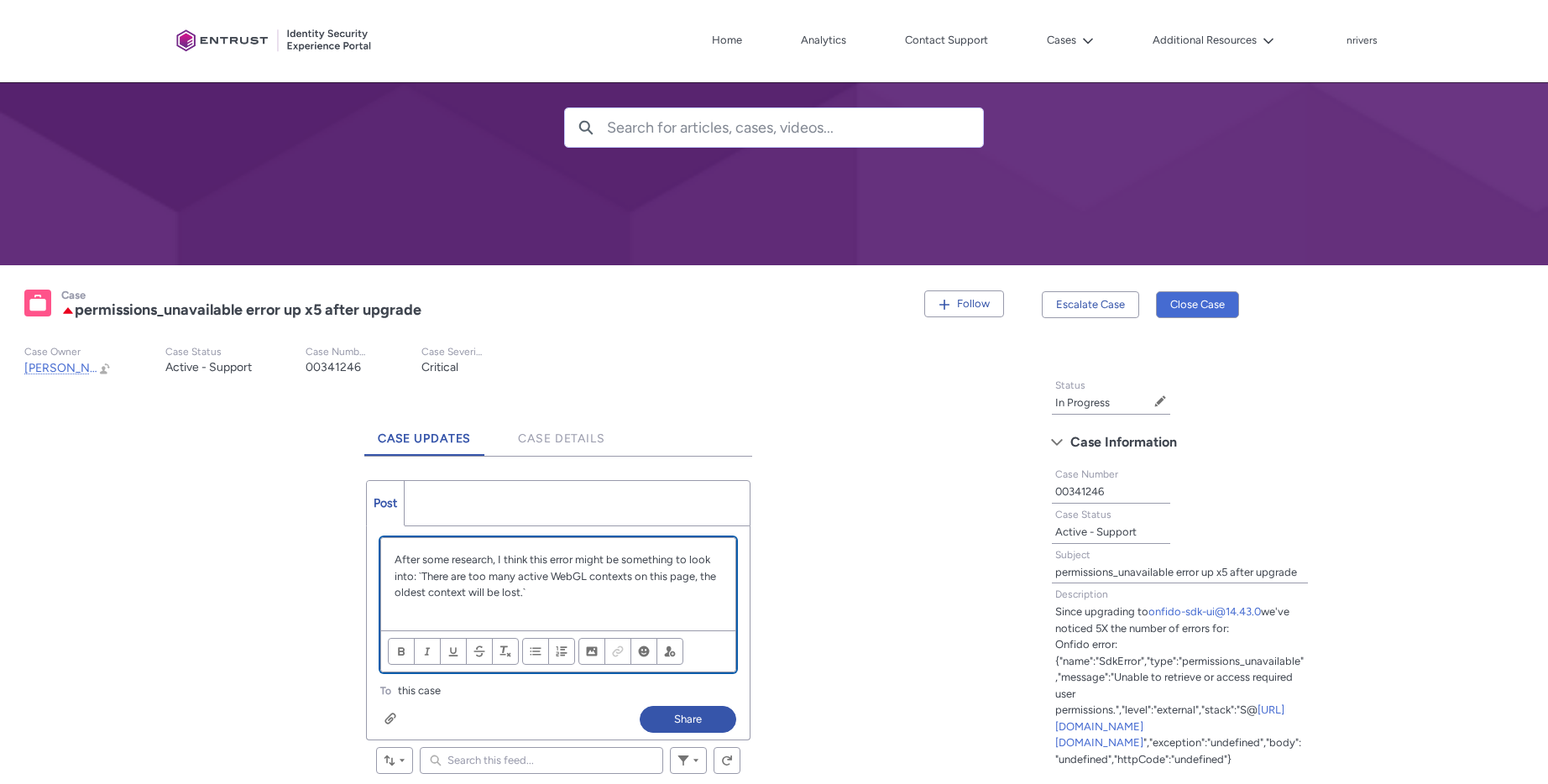
scroll to position [544, 0]
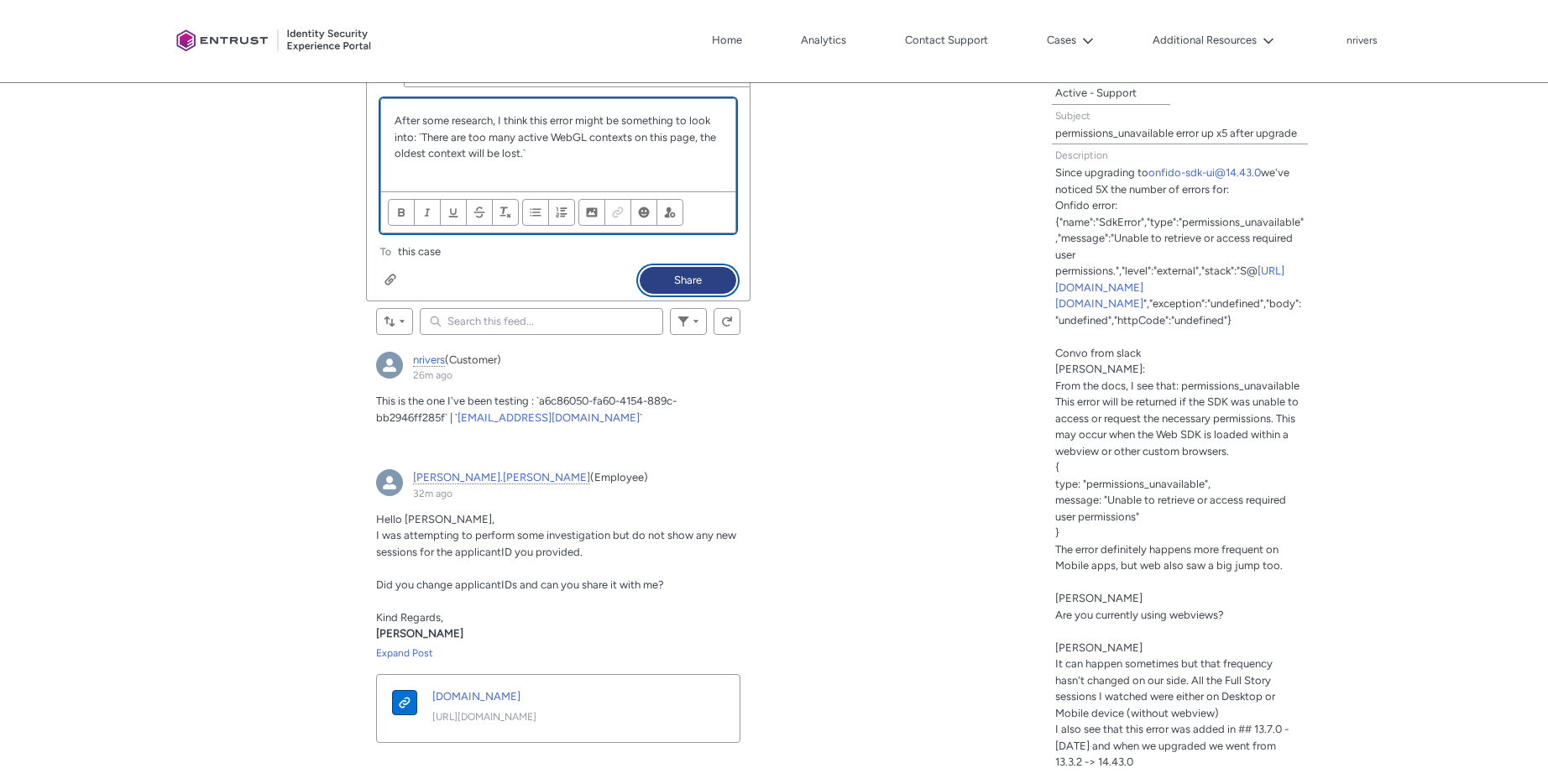
click at [662, 277] on button "Share" at bounding box center [688, 280] width 97 height 27
